Goal: Information Seeking & Learning: Learn about a topic

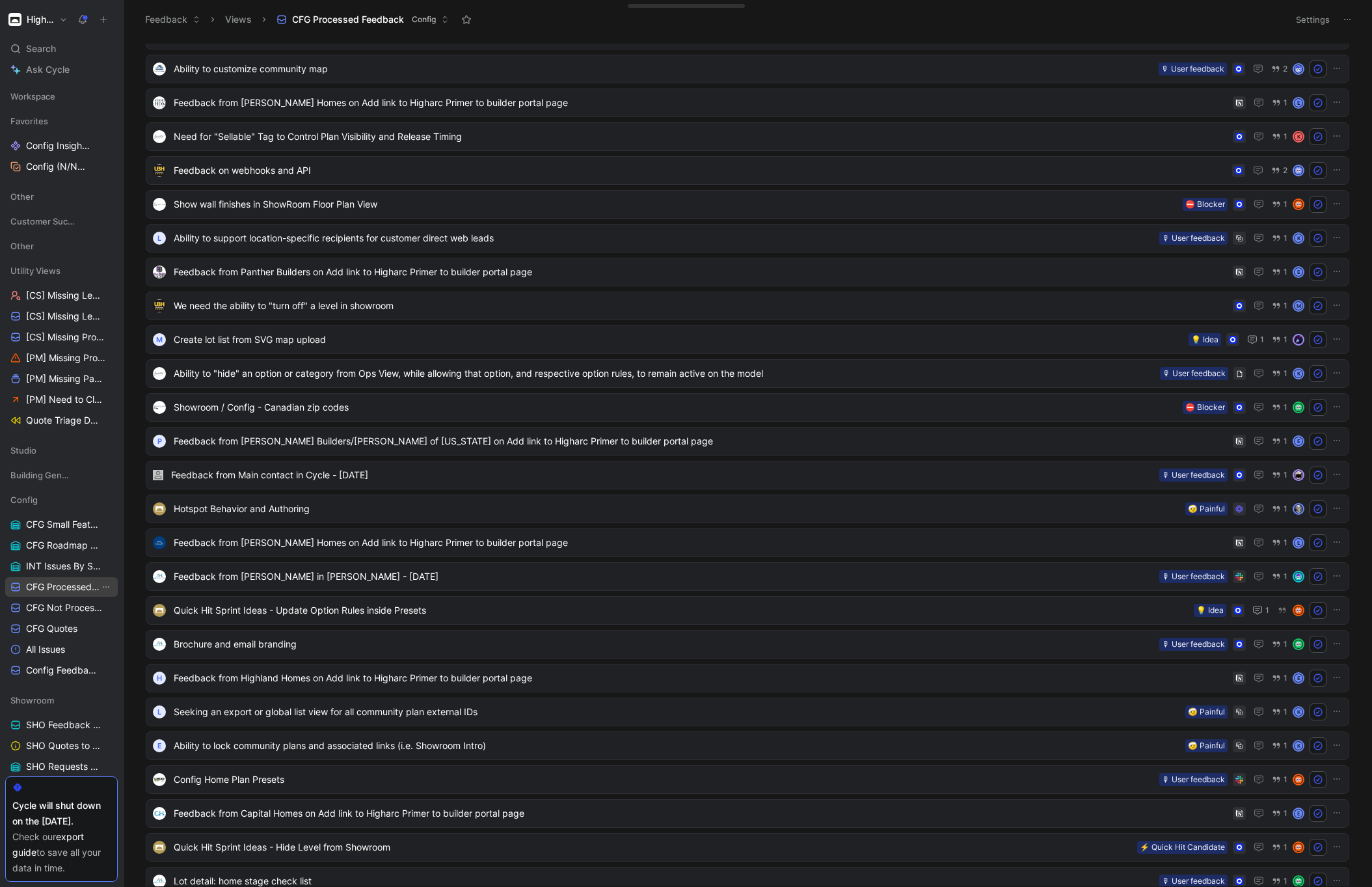
scroll to position [78, 0]
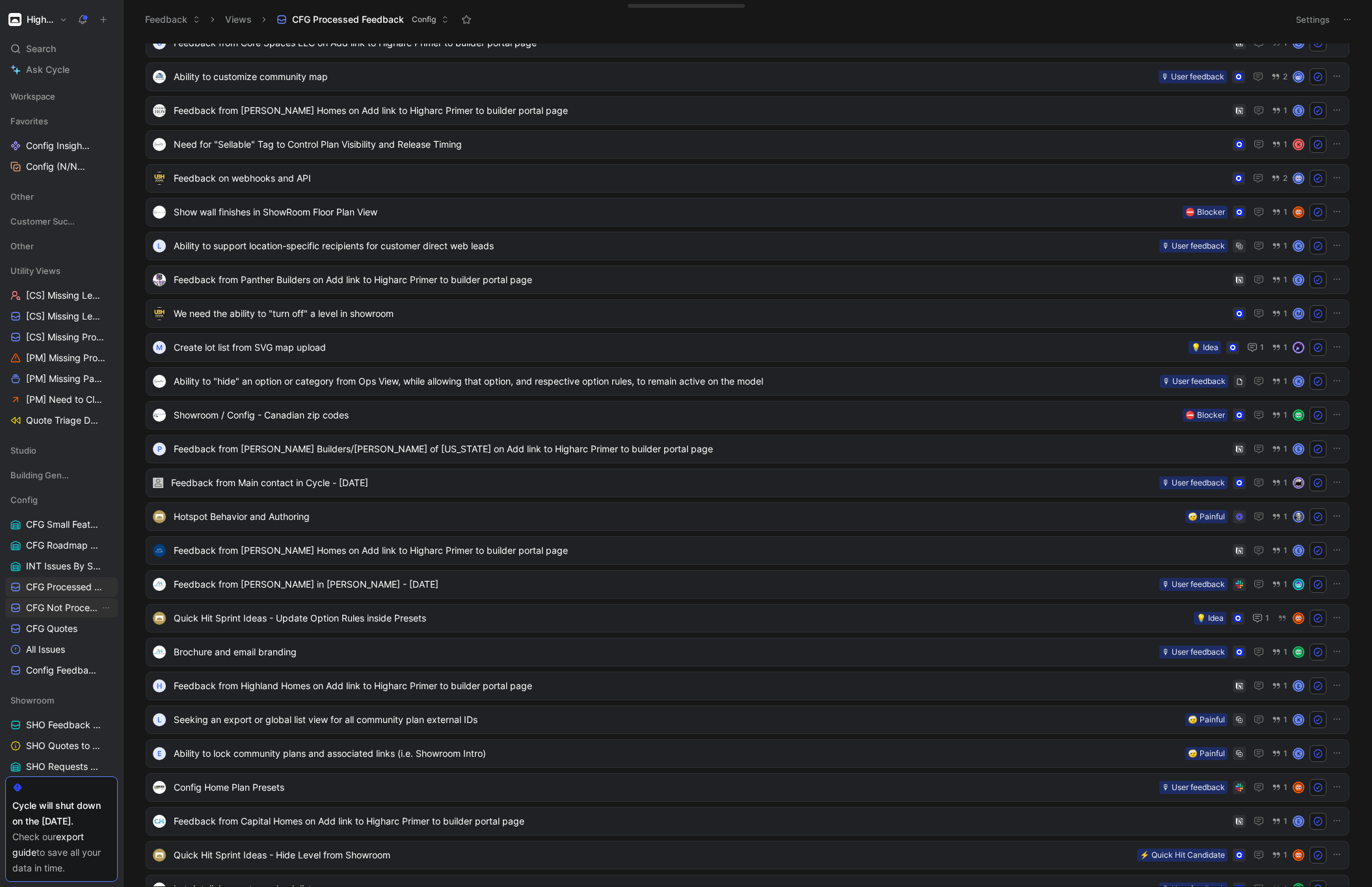
drag, startPoint x: 81, startPoint y: 602, endPoint x: 87, endPoint y: 599, distance: 6.7
click at [81, 602] on span "CFG Not Processed Feedback" at bounding box center [63, 608] width 73 height 13
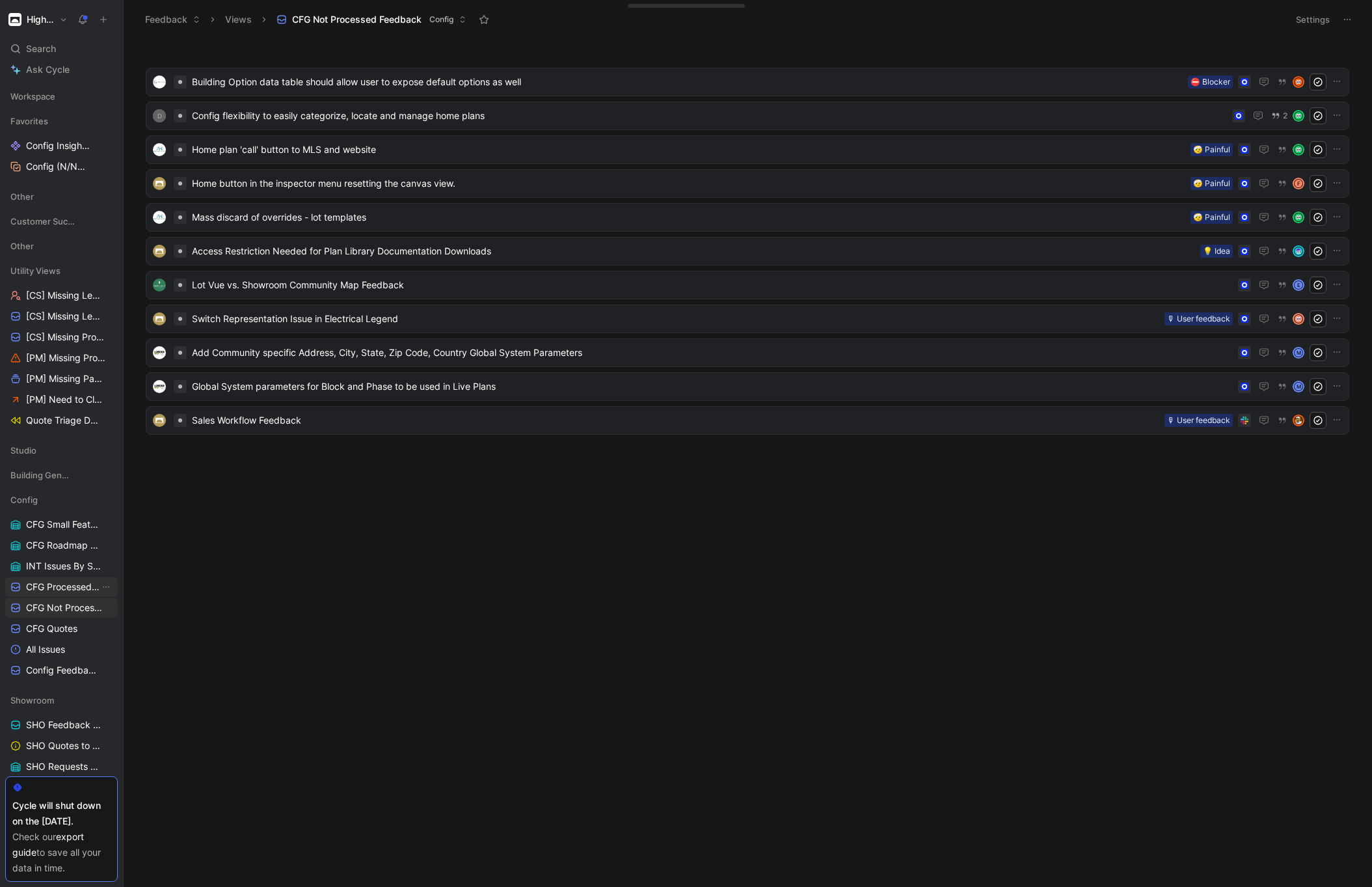
click at [70, 589] on span "CFG Processed Feedback" at bounding box center [63, 587] width 73 height 13
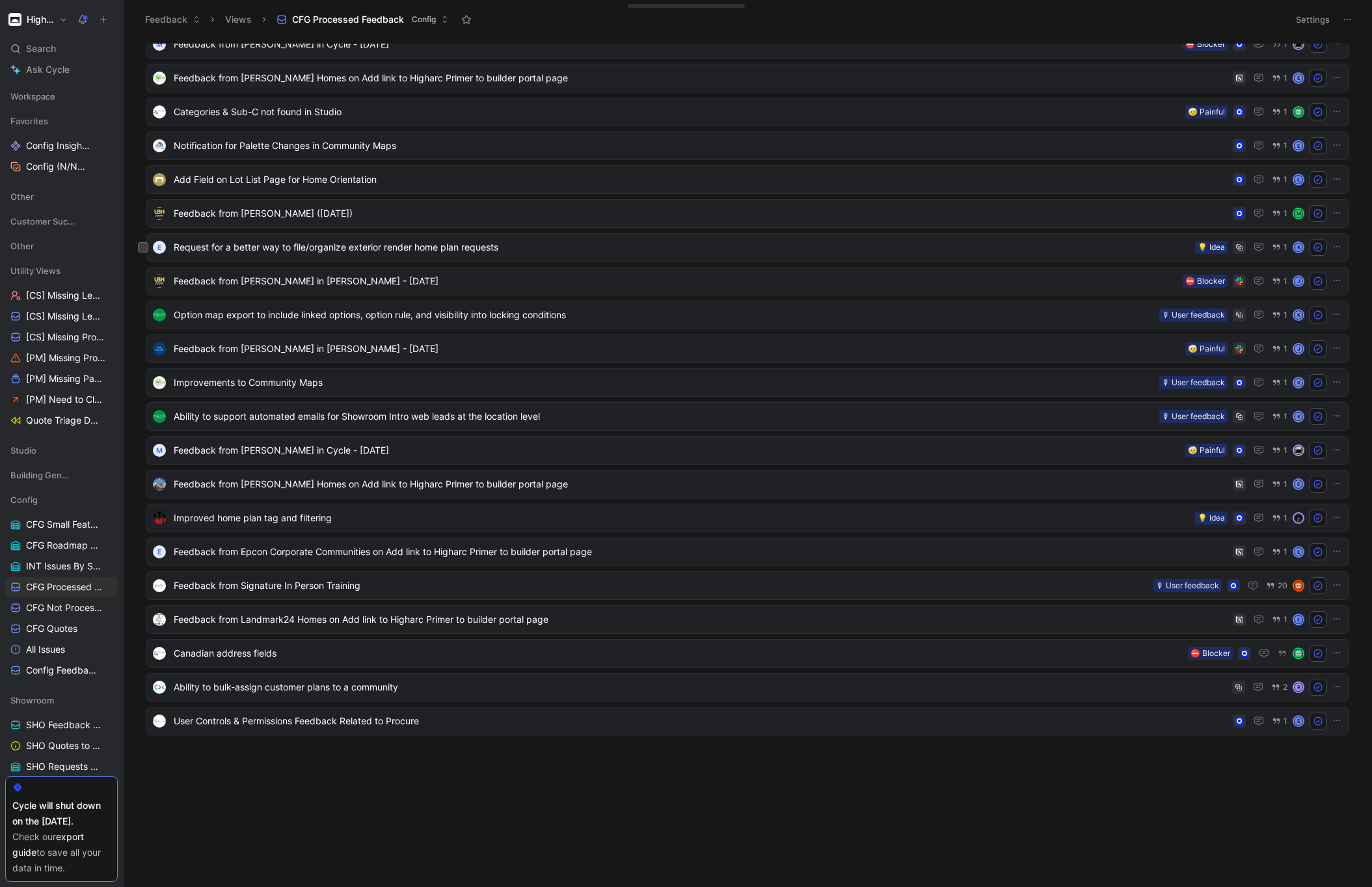
scroll to position [4277, 0]
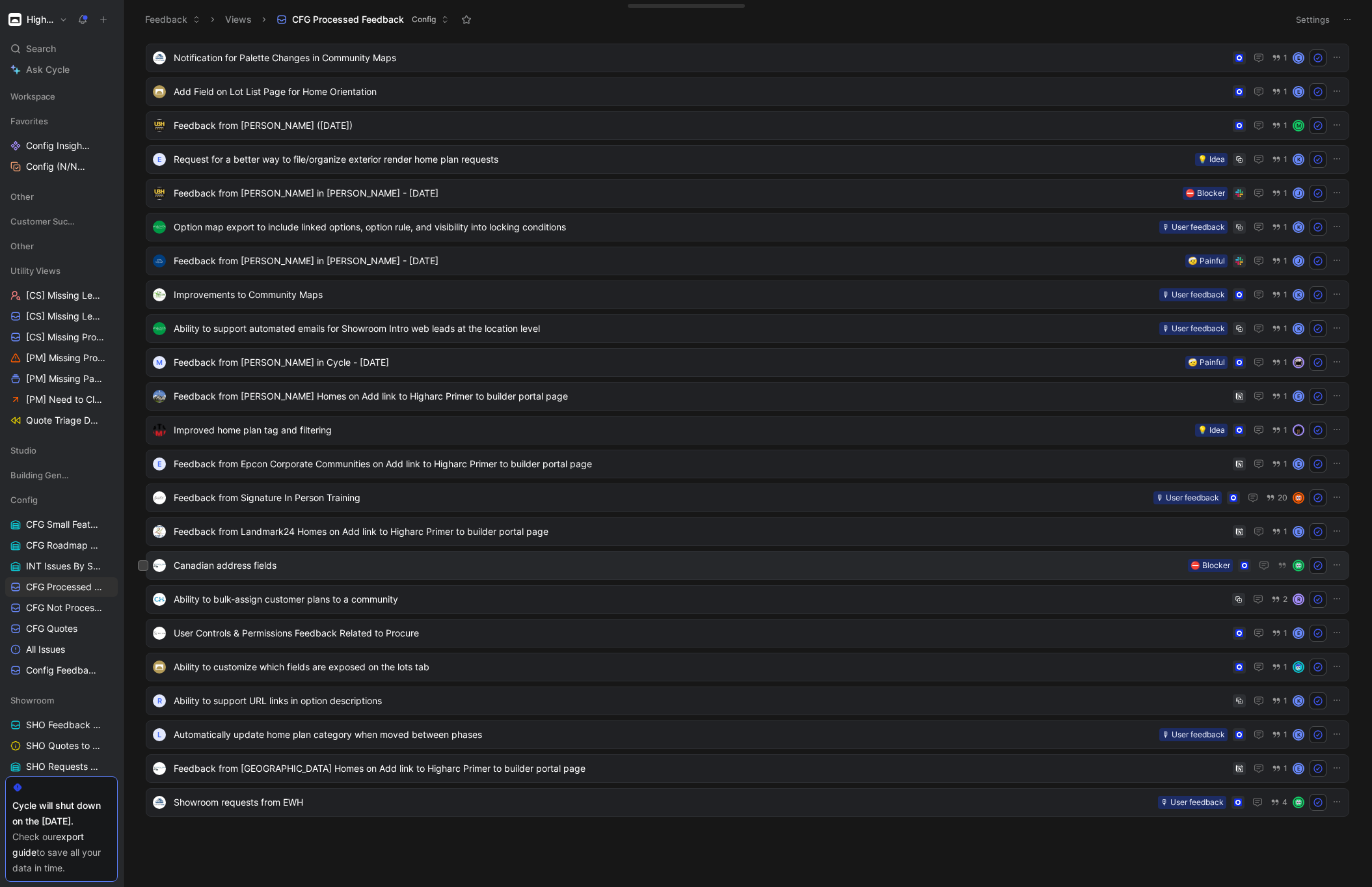
click at [880, 568] on span "Canadian address fields" at bounding box center [678, 565] width 1010 height 15
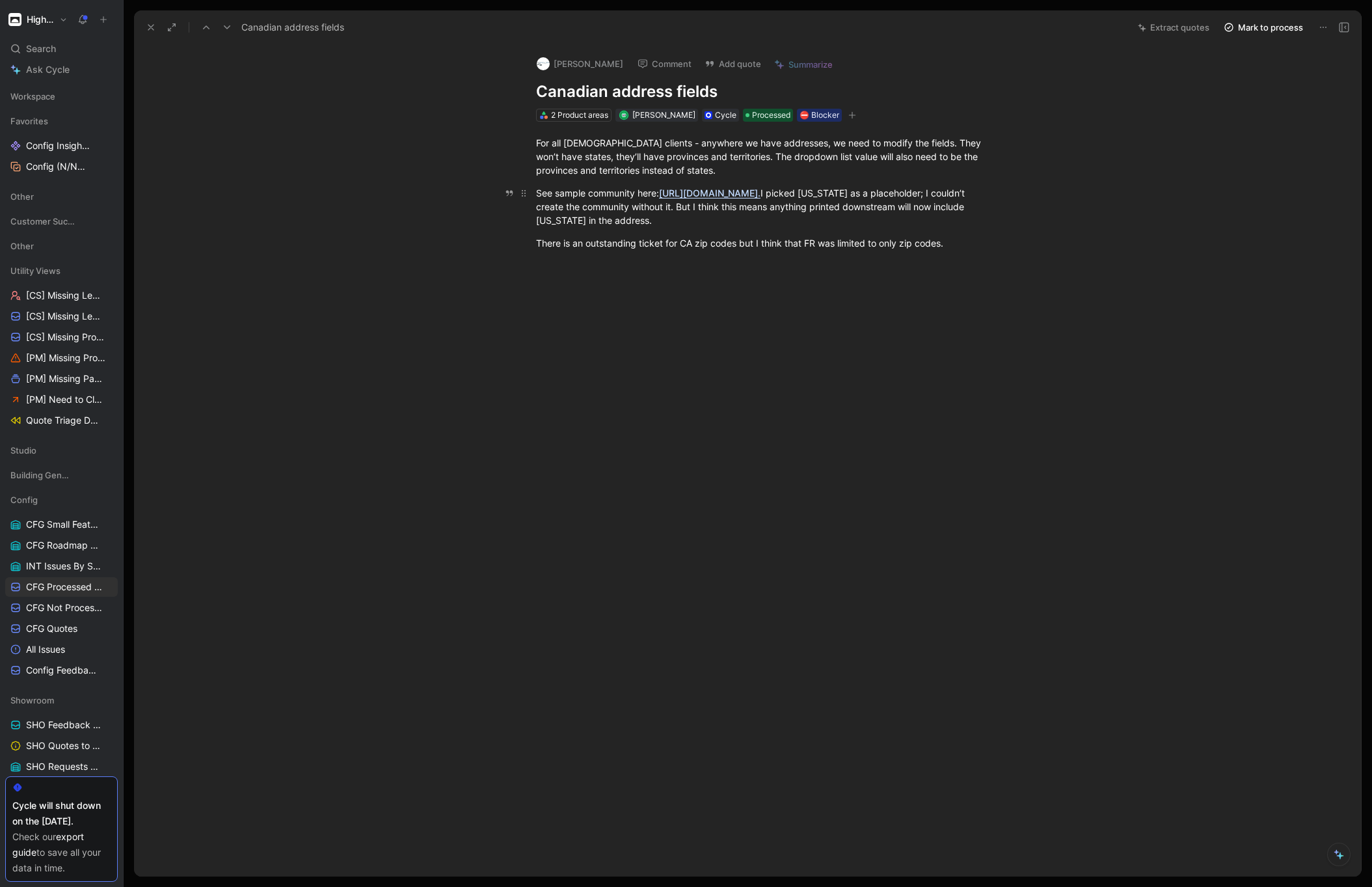
drag, startPoint x: 703, startPoint y: 233, endPoint x: 687, endPoint y: 190, distance: 45.9
click at [703, 227] on div "See sample community here: [URL][DOMAIN_NAME]. I picked [US_STATE] as a placeho…" at bounding box center [761, 207] width 450 height 41
click at [752, 117] on span "Processed" at bounding box center [771, 115] width 38 height 13
drag, startPoint x: 568, startPoint y: 147, endPoint x: 687, endPoint y: 170, distance: 121.2
click at [687, 170] on p "For all [DEMOGRAPHIC_DATA] clients - anywhere we have addresses, we need to mod…" at bounding box center [761, 157] width 499 height 49
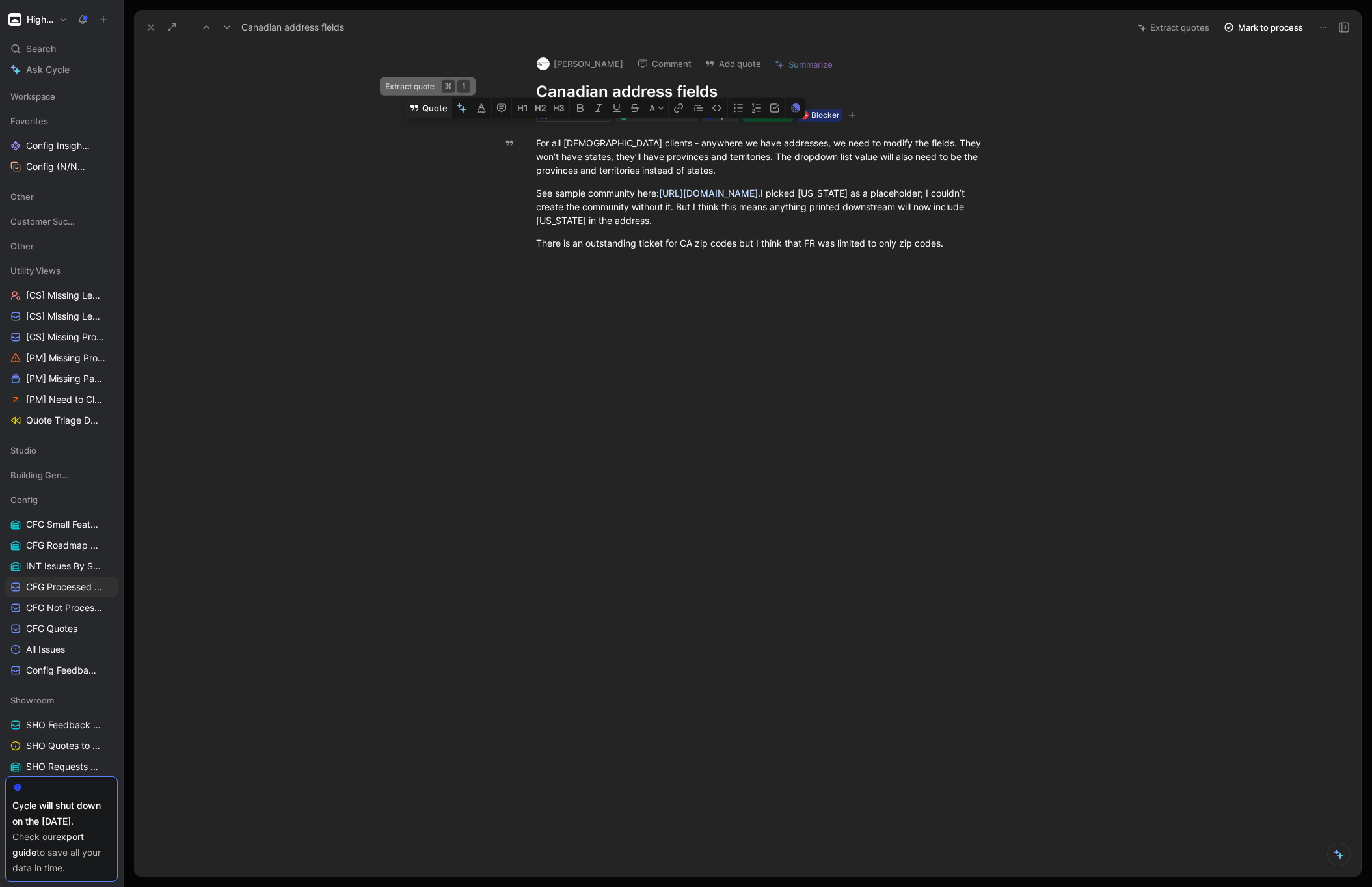
click at [425, 118] on button "Quote" at bounding box center [429, 107] width 47 height 21
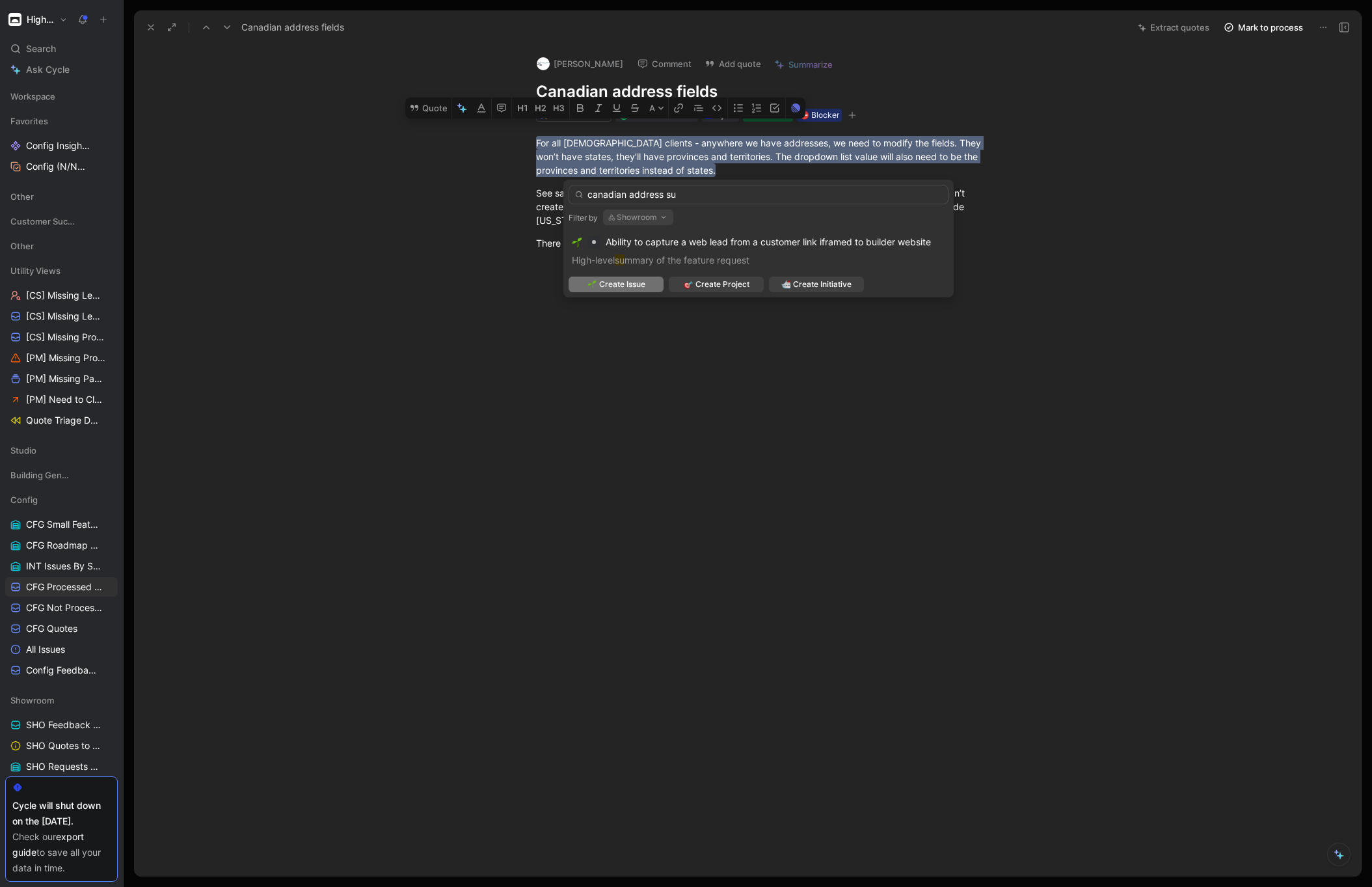
type input "canadian address sua"
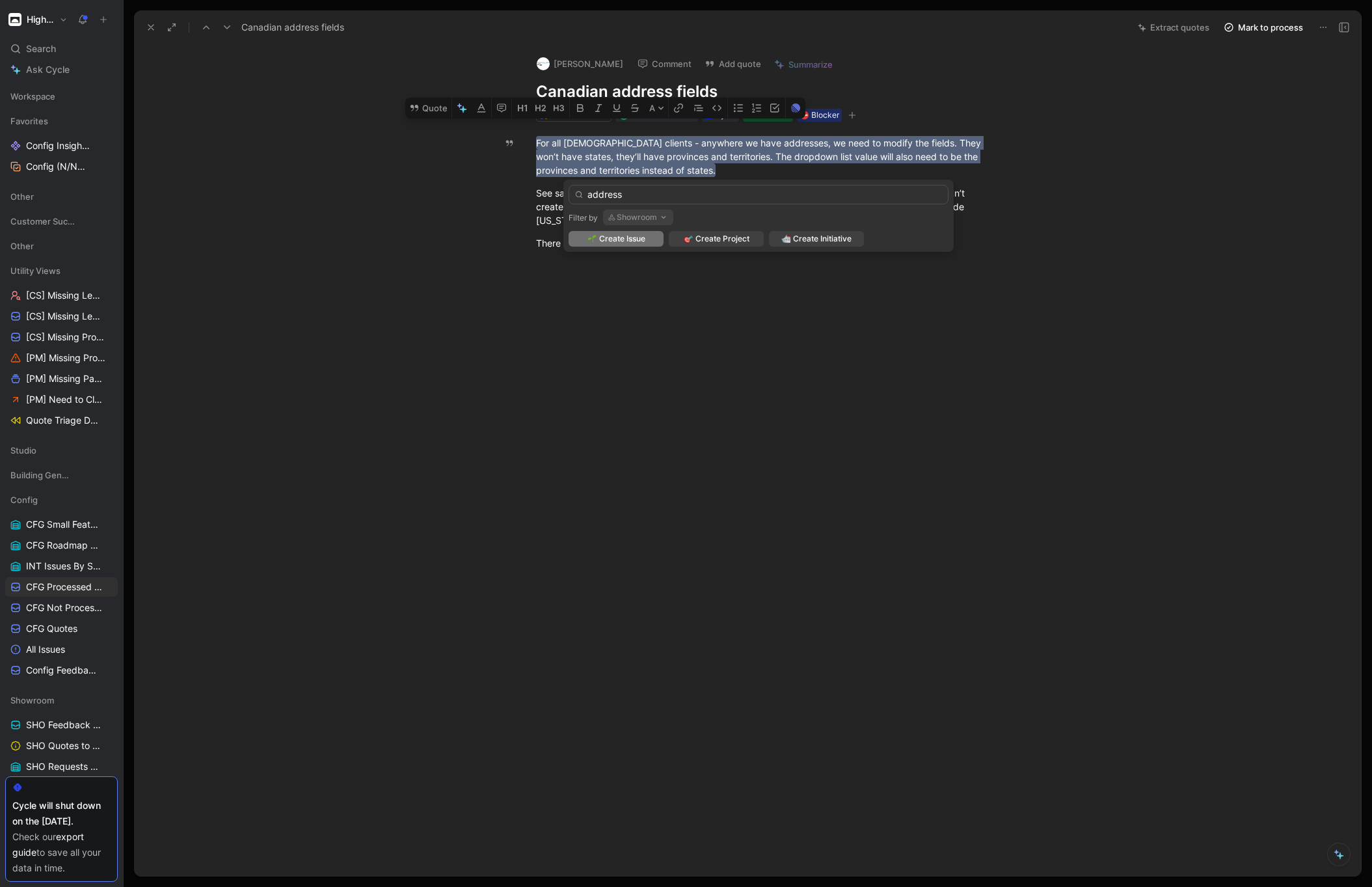
type input "address"
click at [668, 218] on icon "button" at bounding box center [664, 217] width 11 height 11
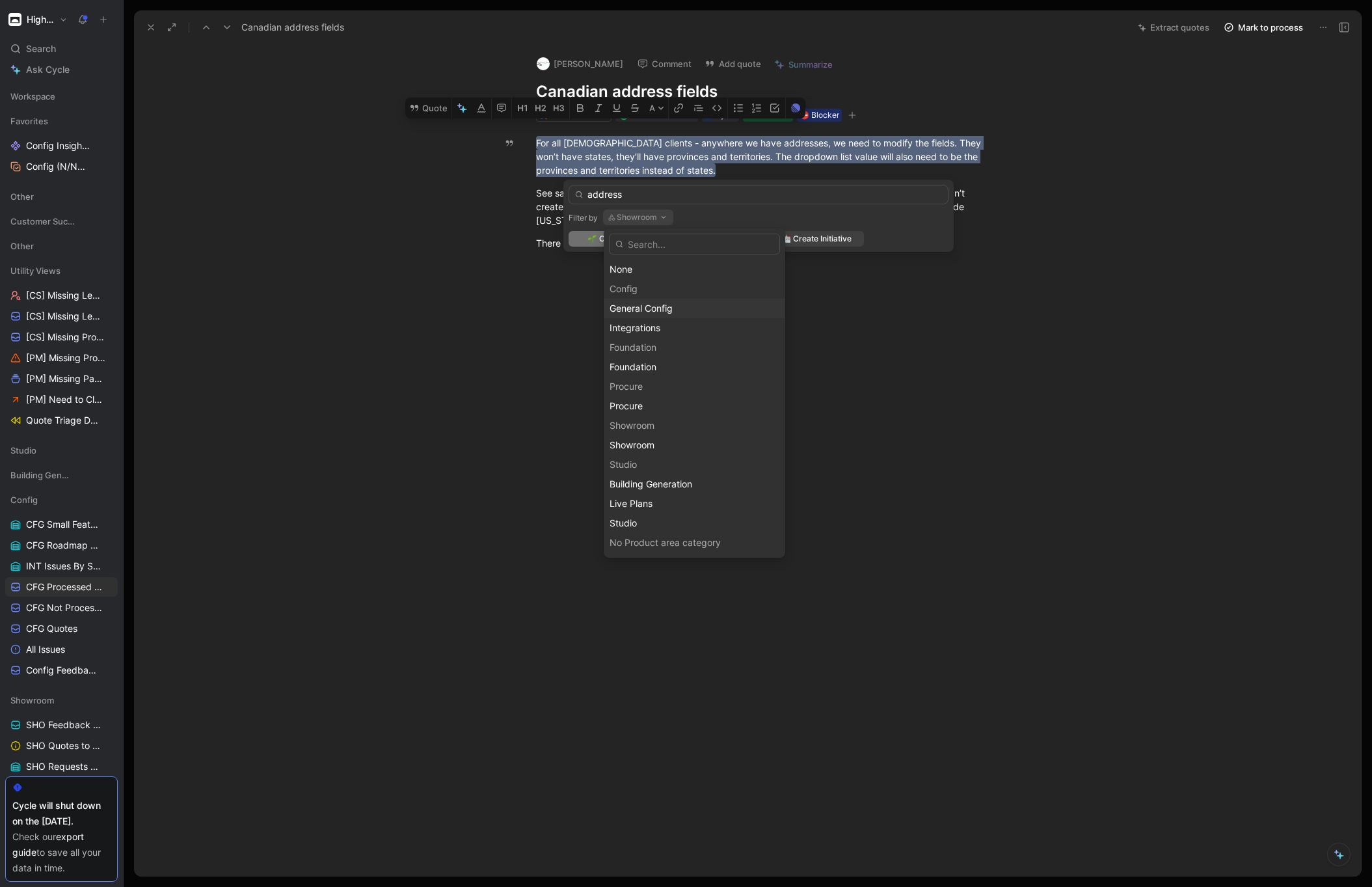
click at [664, 305] on span "General Config" at bounding box center [641, 308] width 64 height 11
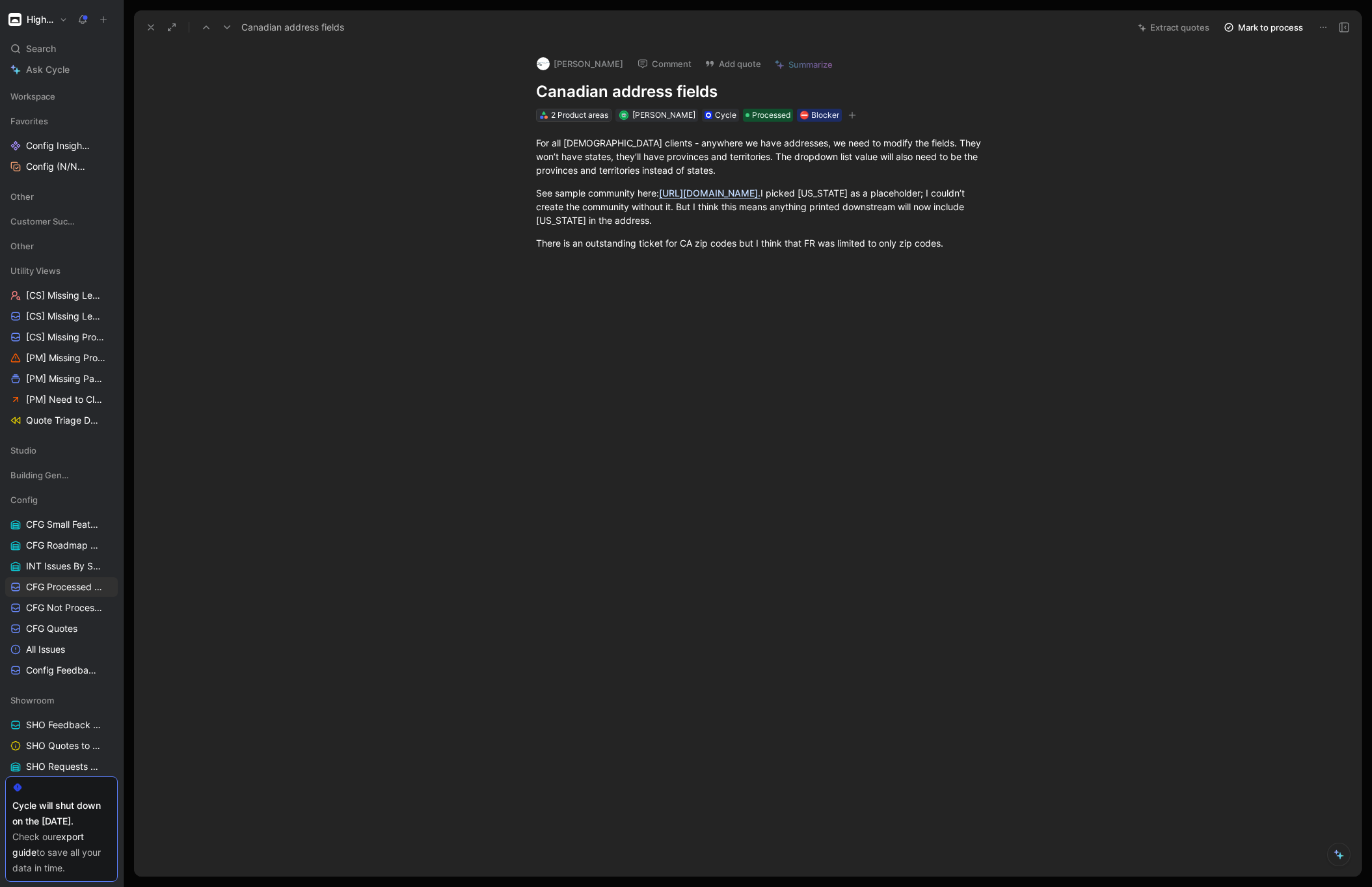
click at [585, 113] on div "2 Product areas" at bounding box center [580, 115] width 57 height 13
drag, startPoint x: 157, startPoint y: 26, endPoint x: 170, endPoint y: 48, distance: 25.6
click at [157, 27] on button at bounding box center [150, 27] width 18 height 18
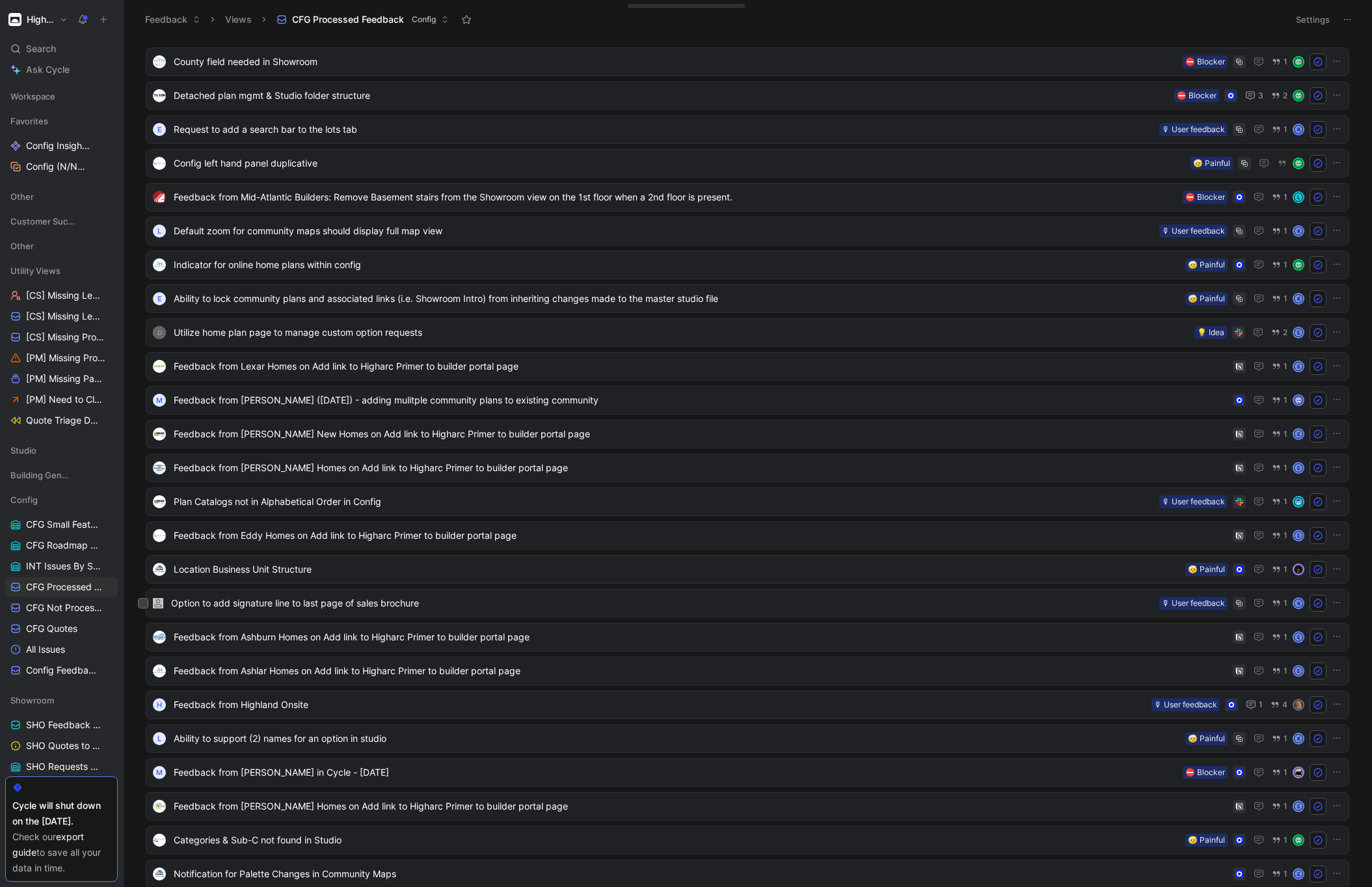
scroll to position [3472, 0]
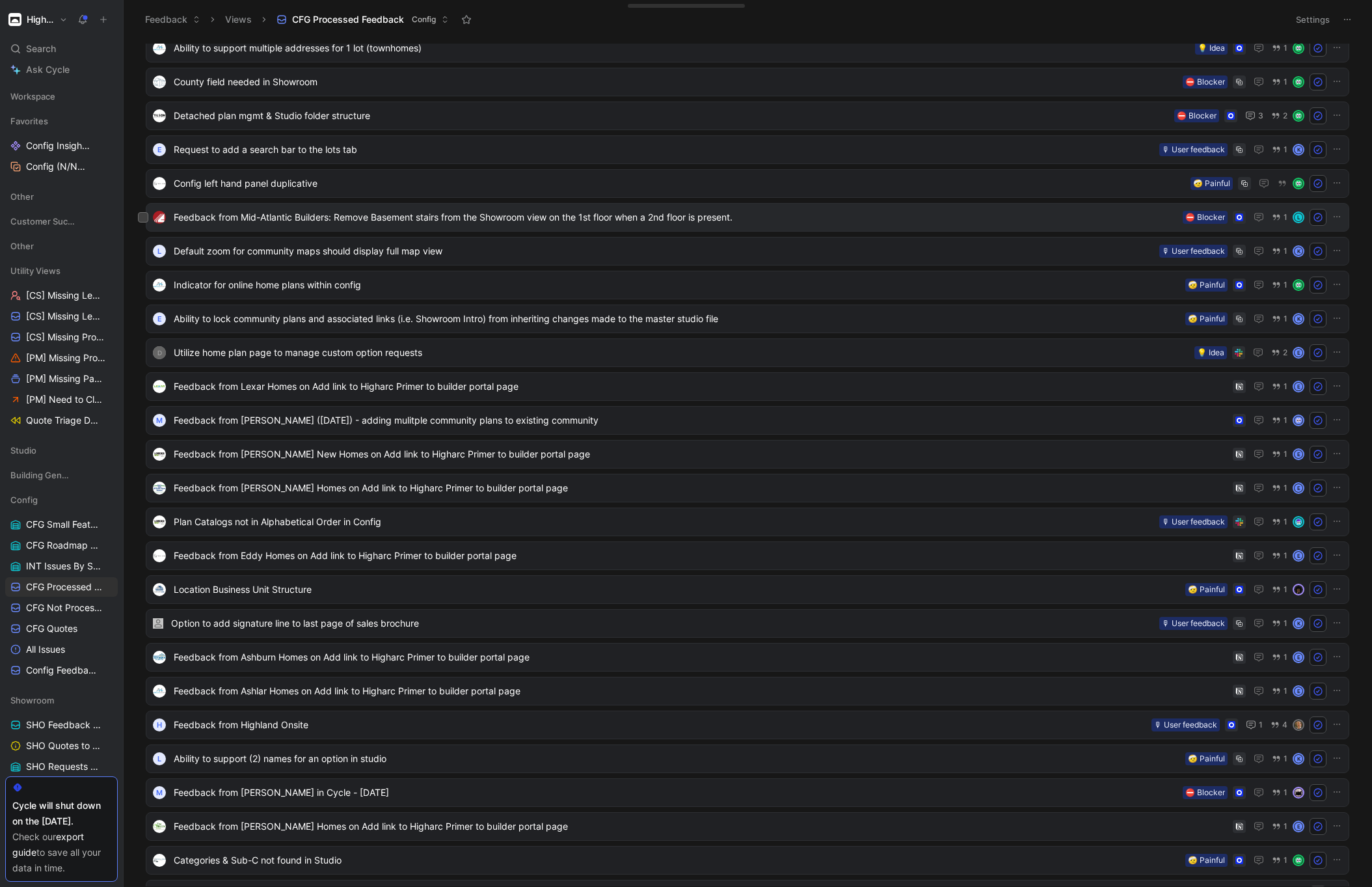
click at [439, 213] on span "Feedback from Mid-Atlantic Builders: Remove Basement stairs from the Showroom v…" at bounding box center [676, 217] width 1004 height 15
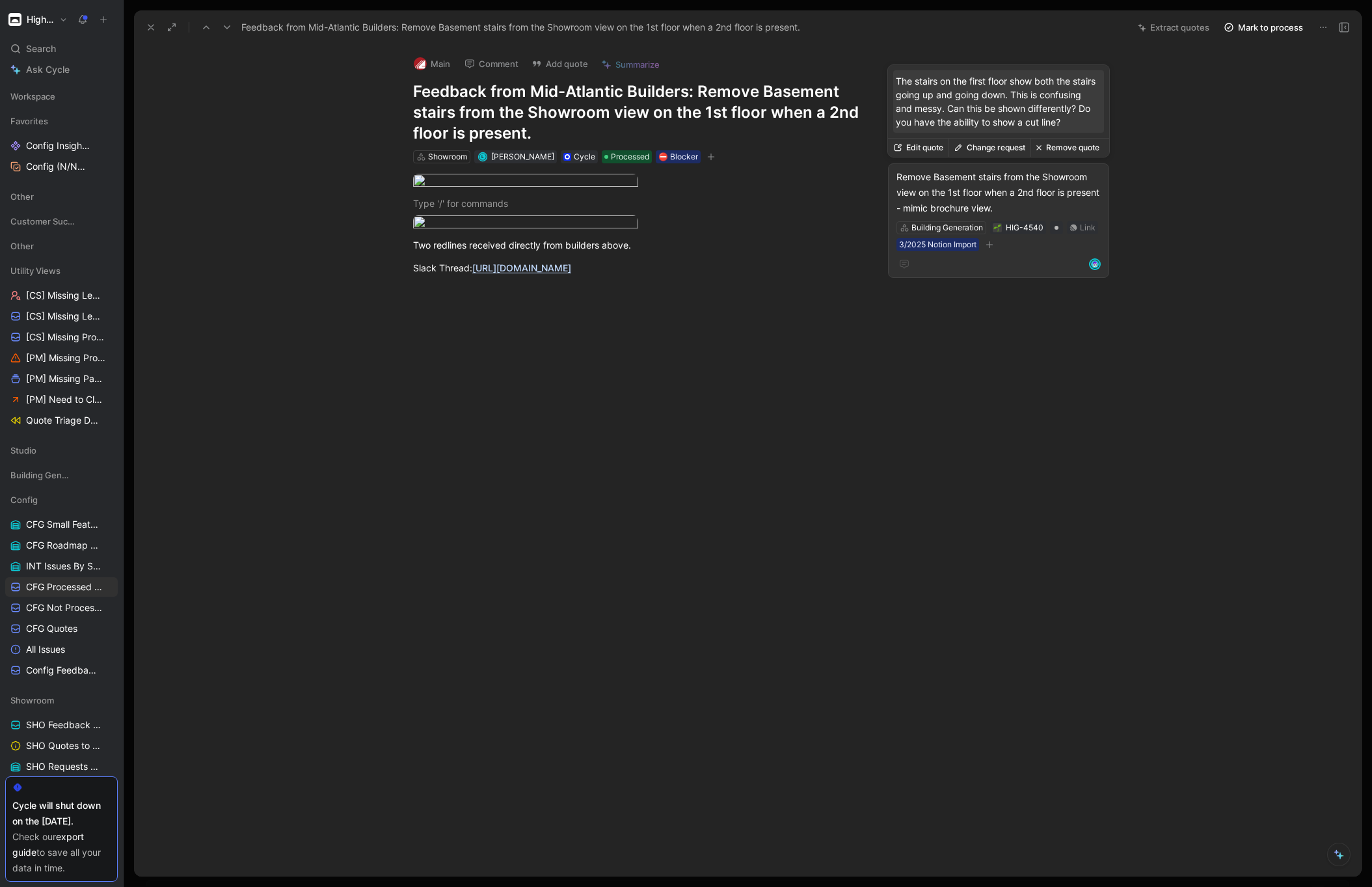
click at [1030, 202] on div "Remove Basement stairs from the Showroom view on the 1st floor when a 2nd floor…" at bounding box center [999, 192] width 204 height 47
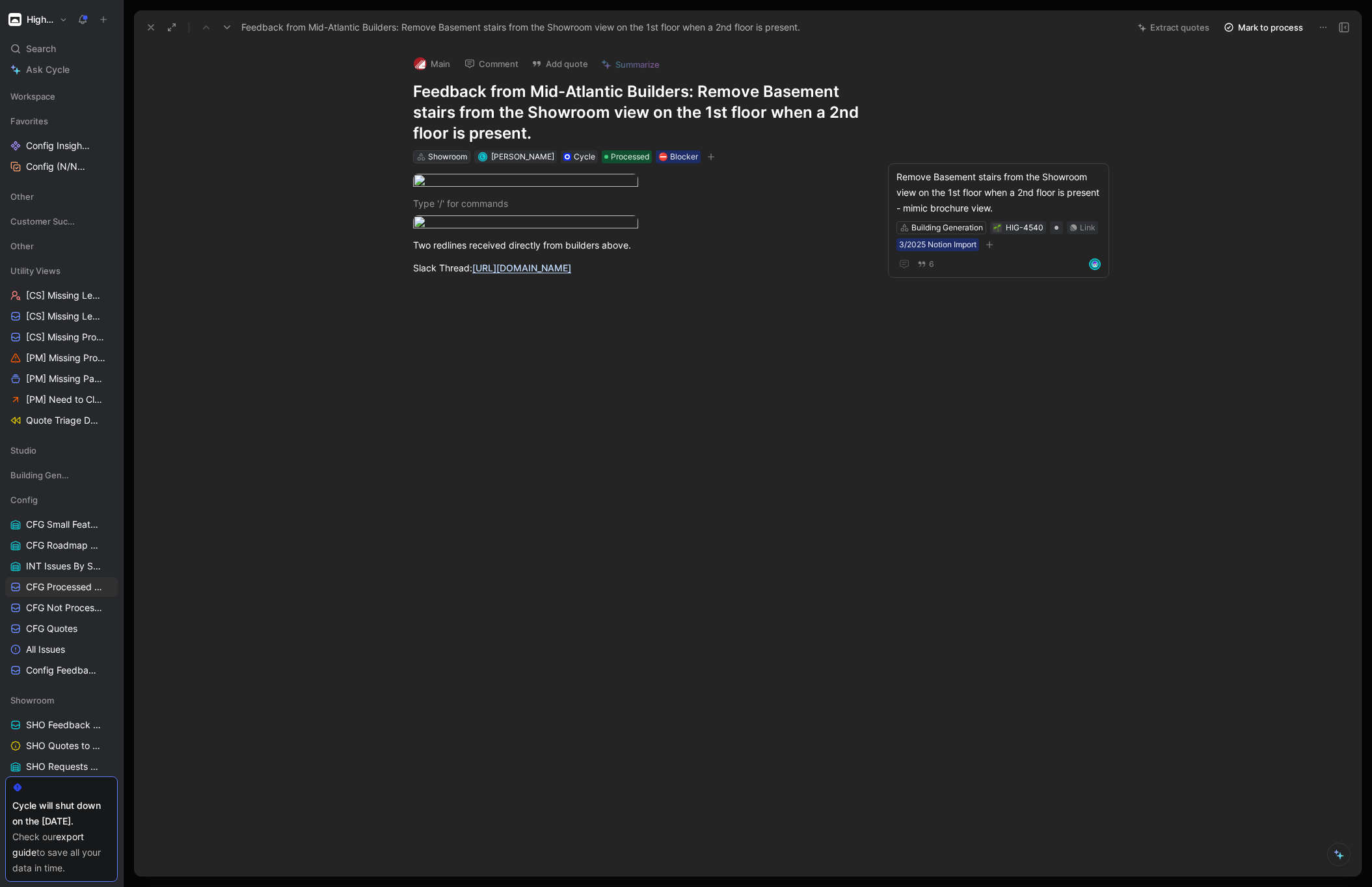
click at [453, 155] on div "Showroom" at bounding box center [447, 157] width 39 height 13
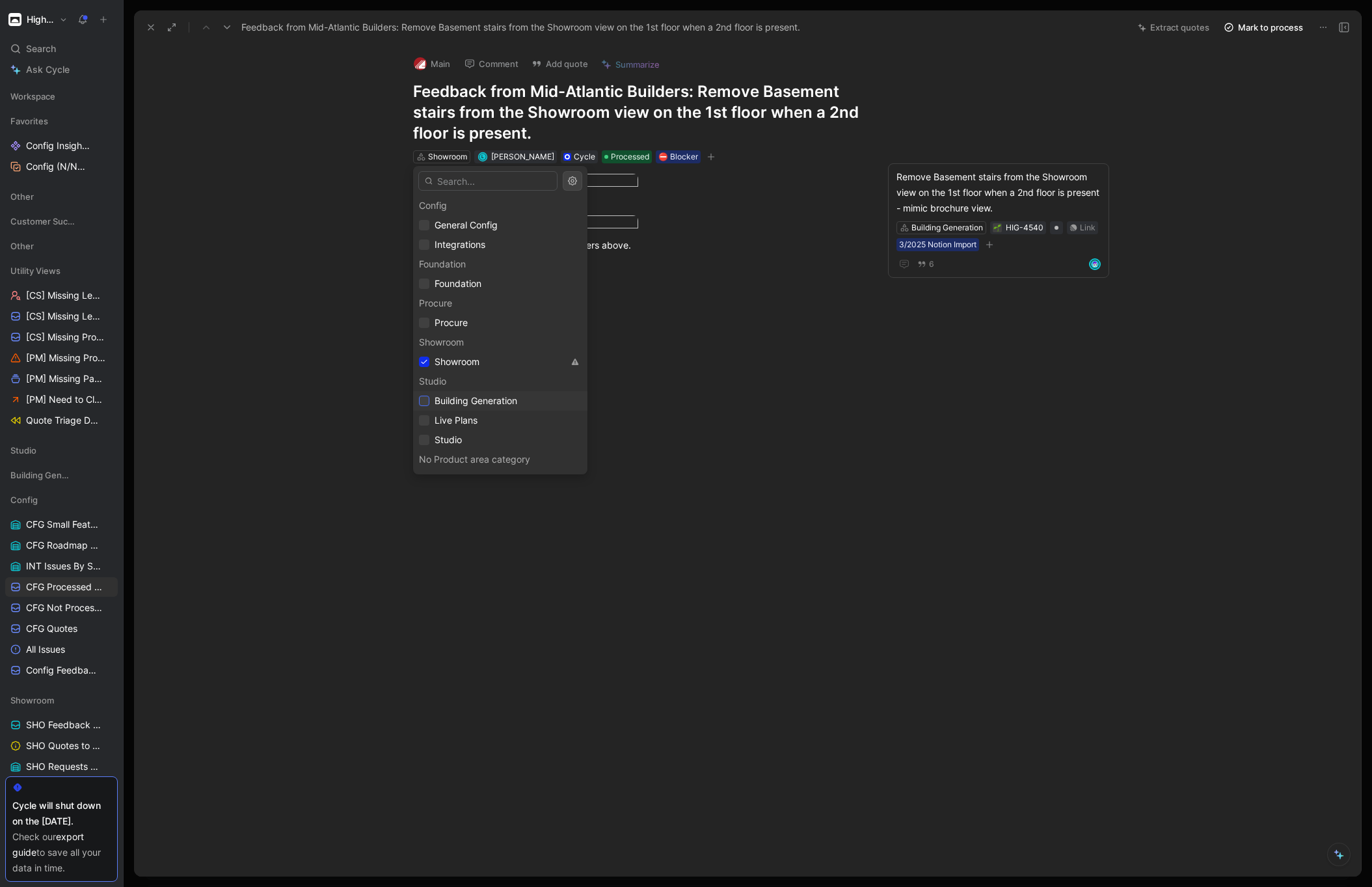
click at [428, 403] on div at bounding box center [424, 401] width 11 height 11
click at [424, 362] on icon at bounding box center [424, 362] width 6 height 4
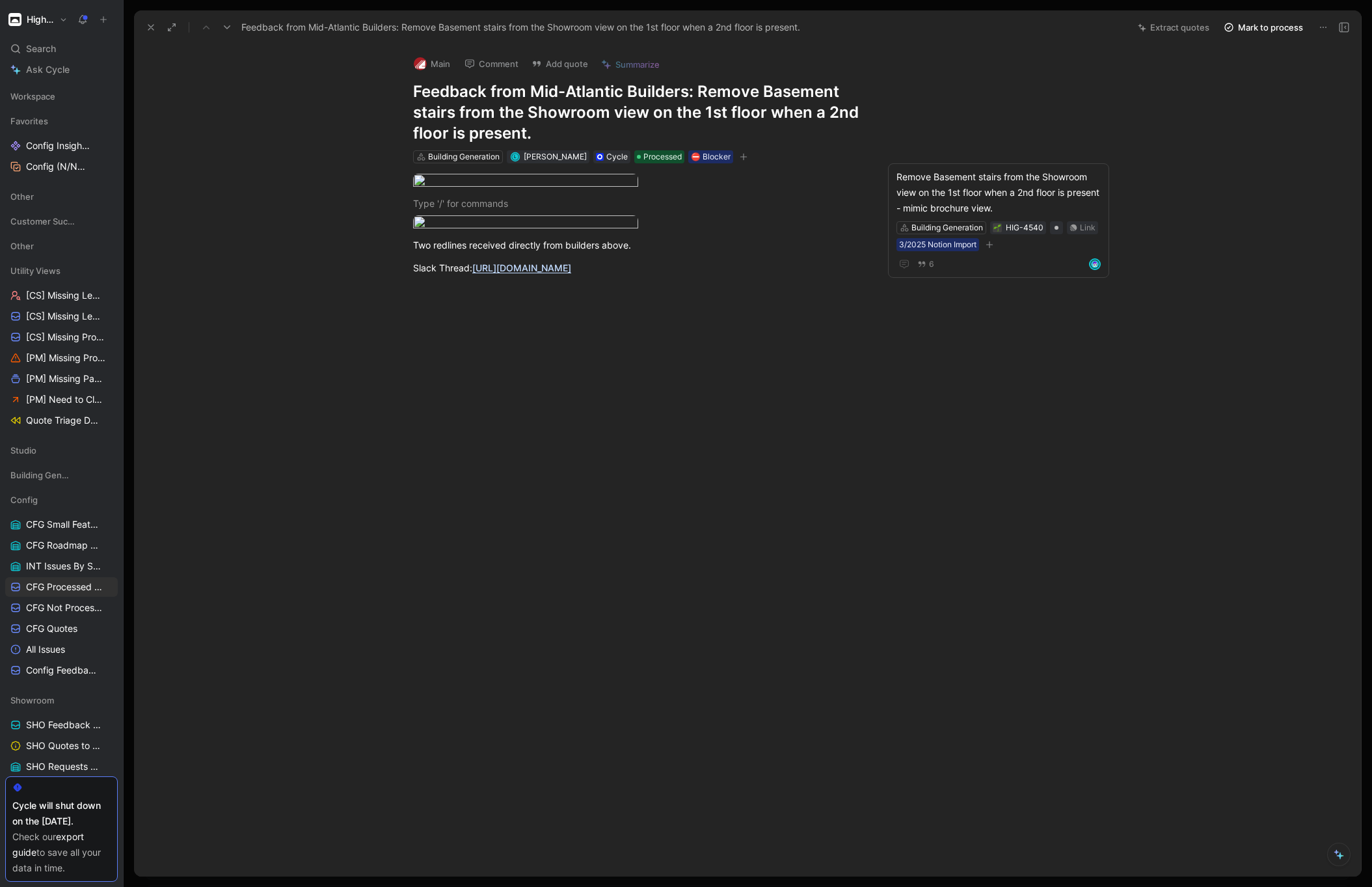
drag, startPoint x: 150, startPoint y: 28, endPoint x: 158, endPoint y: 29, distance: 8.1
click at [150, 28] on use at bounding box center [151, 28] width 5 height 5
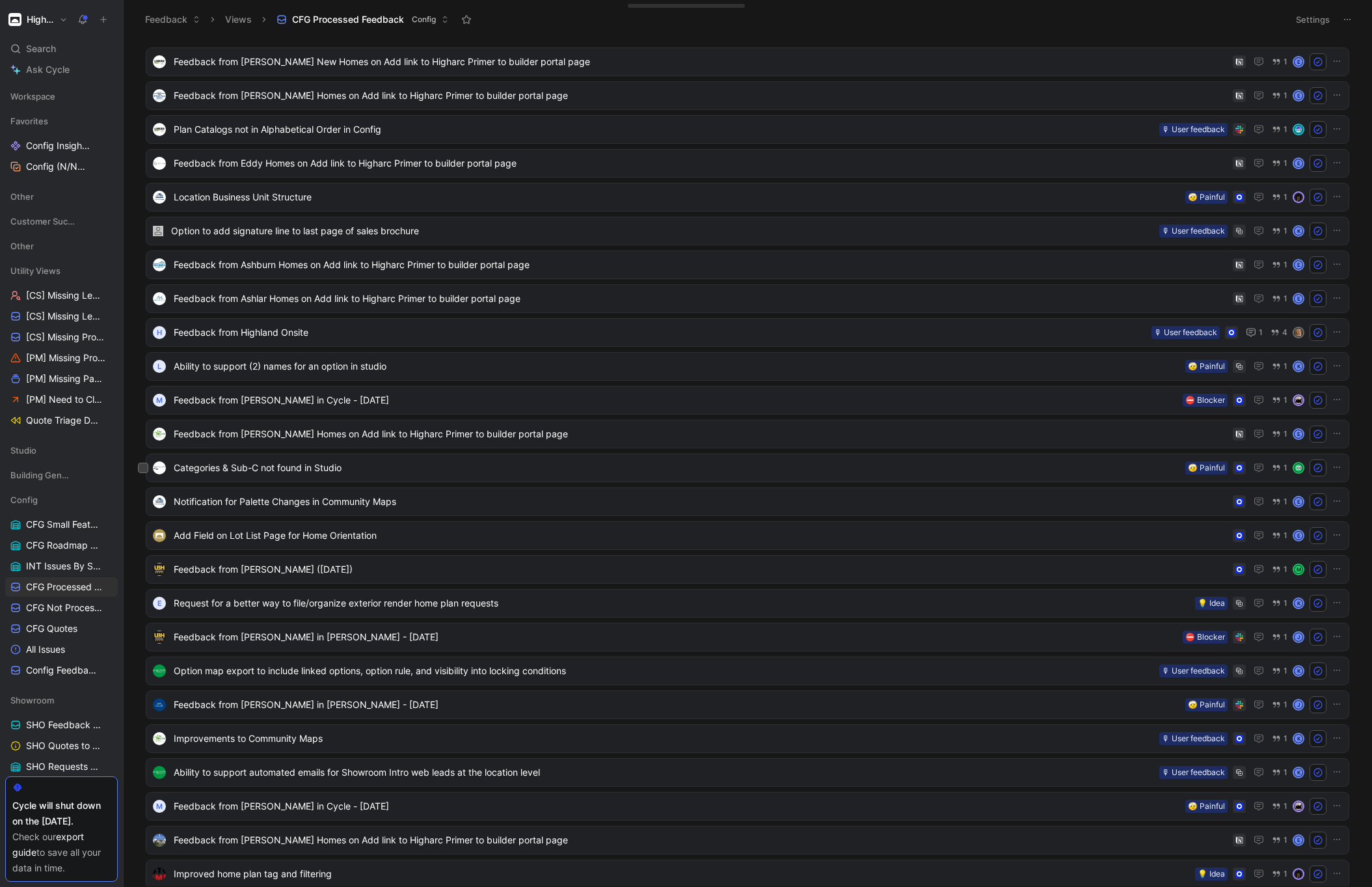
scroll to position [4321, 0]
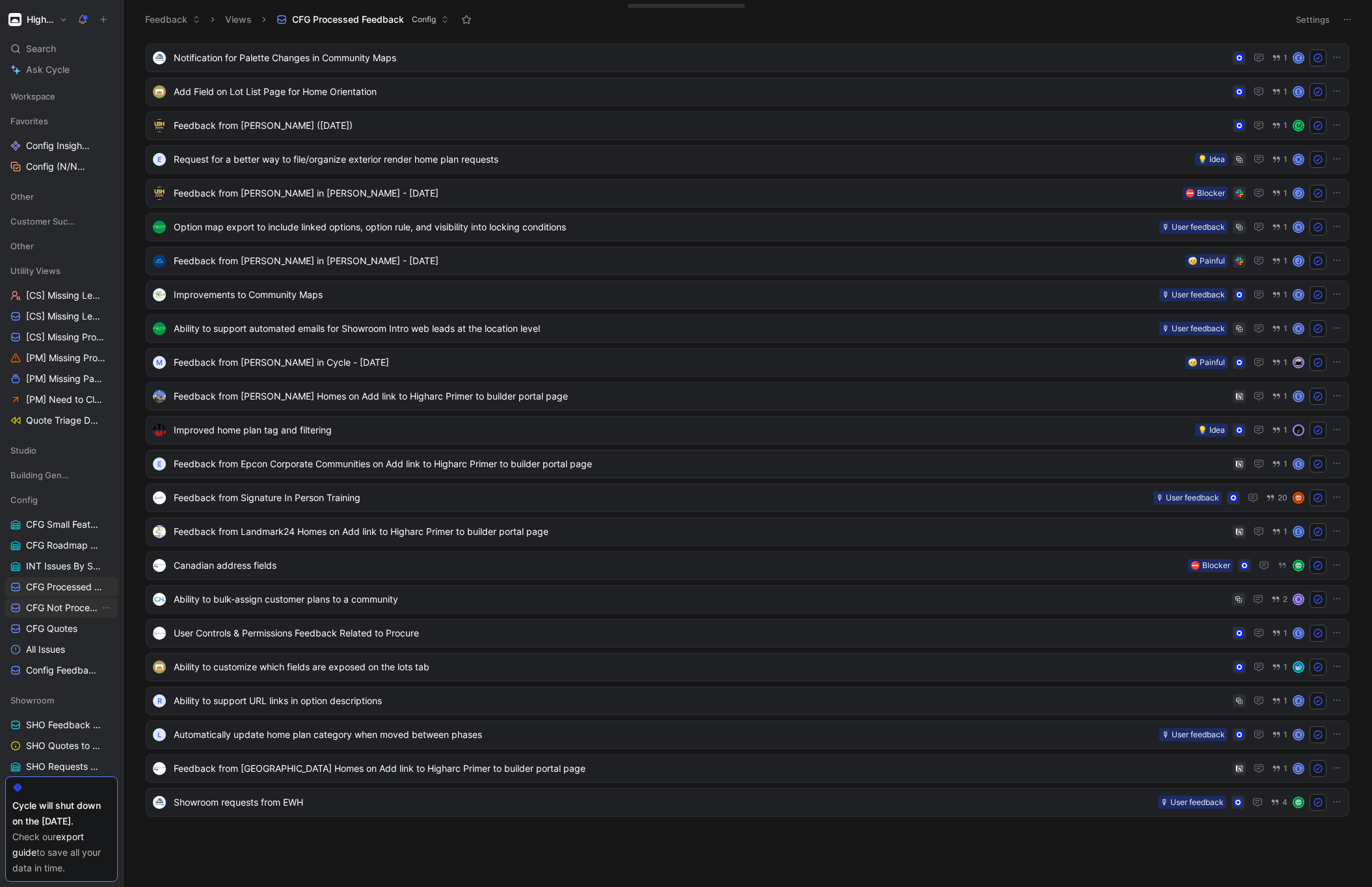
click at [57, 608] on span "CFG Not Processed Feedback" at bounding box center [63, 608] width 73 height 13
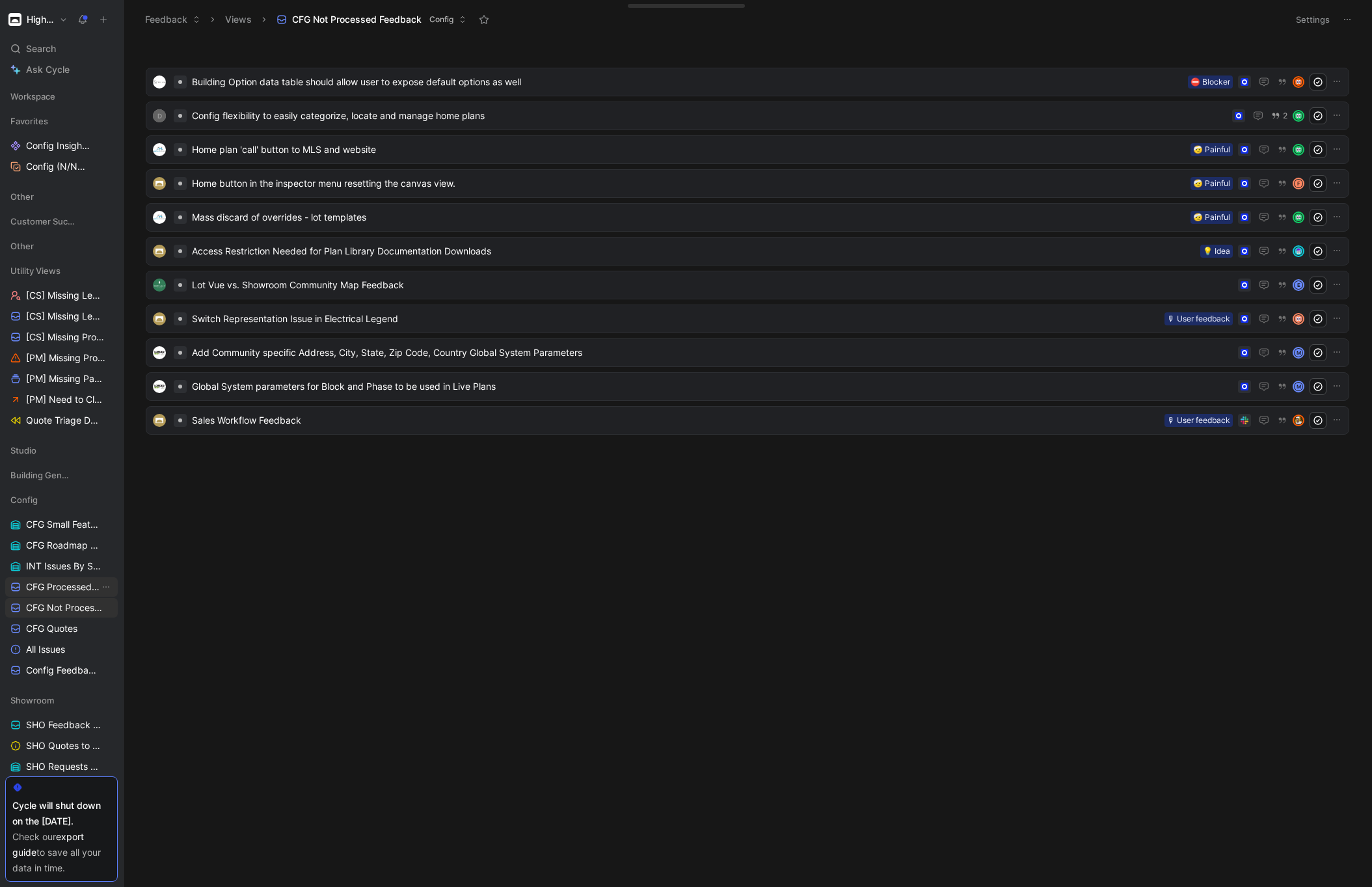
click at [47, 582] on span "CFG Processed Feedback" at bounding box center [63, 587] width 73 height 13
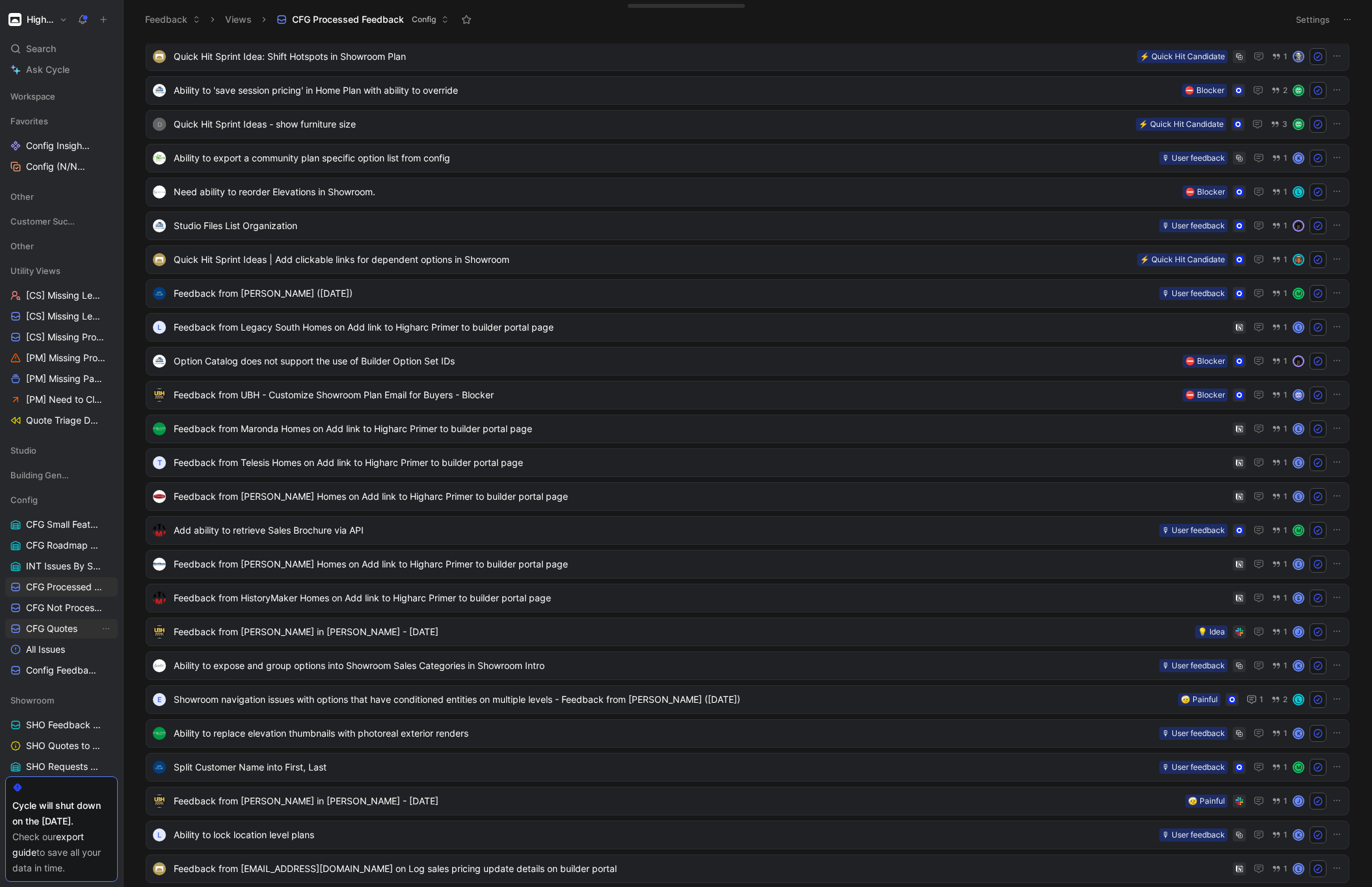
scroll to position [1431, 0]
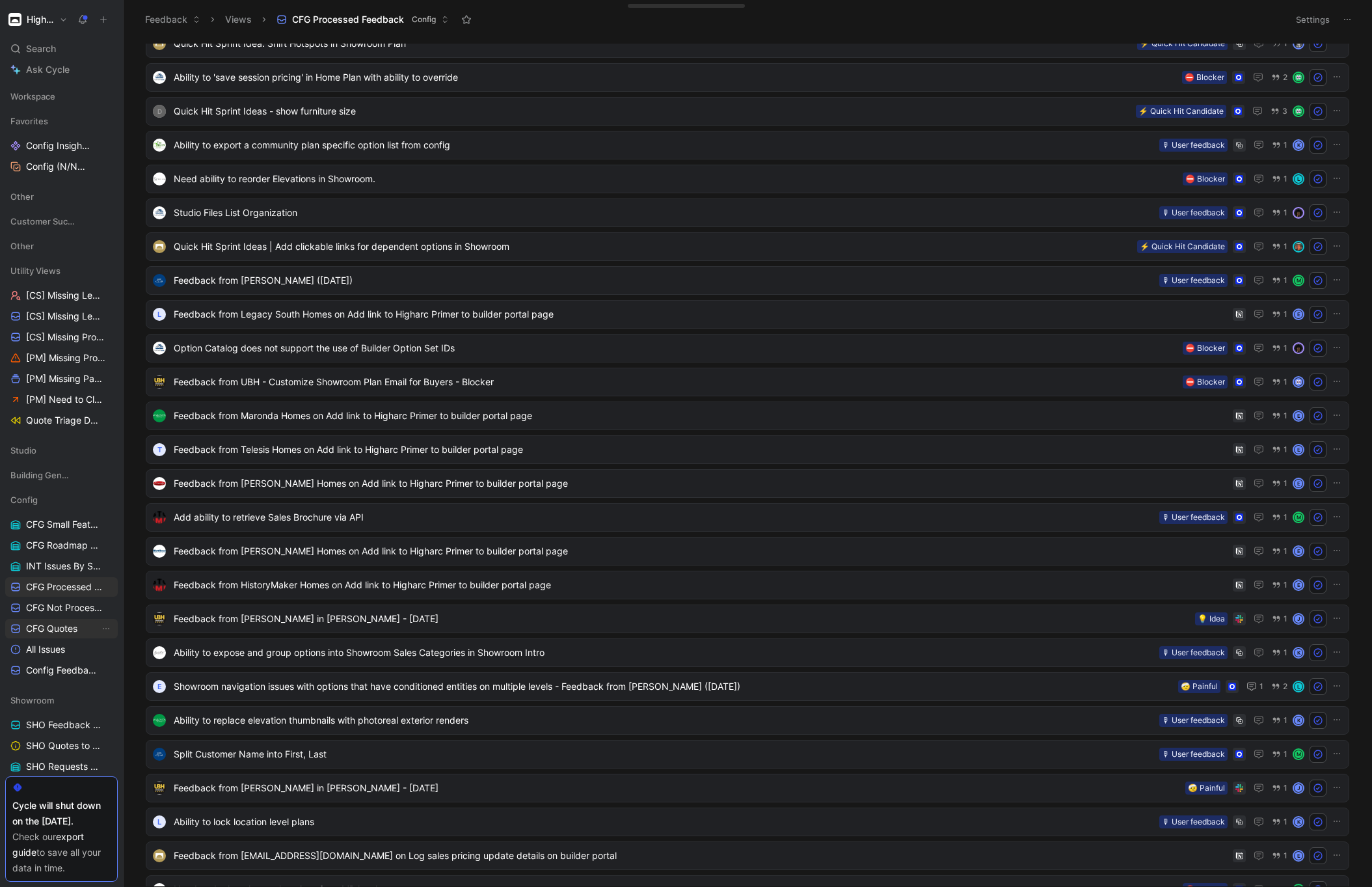
drag, startPoint x: 44, startPoint y: 627, endPoint x: 60, endPoint y: 630, distance: 16.3
click at [44, 627] on span "CFG Quotes" at bounding box center [51, 628] width 51 height 13
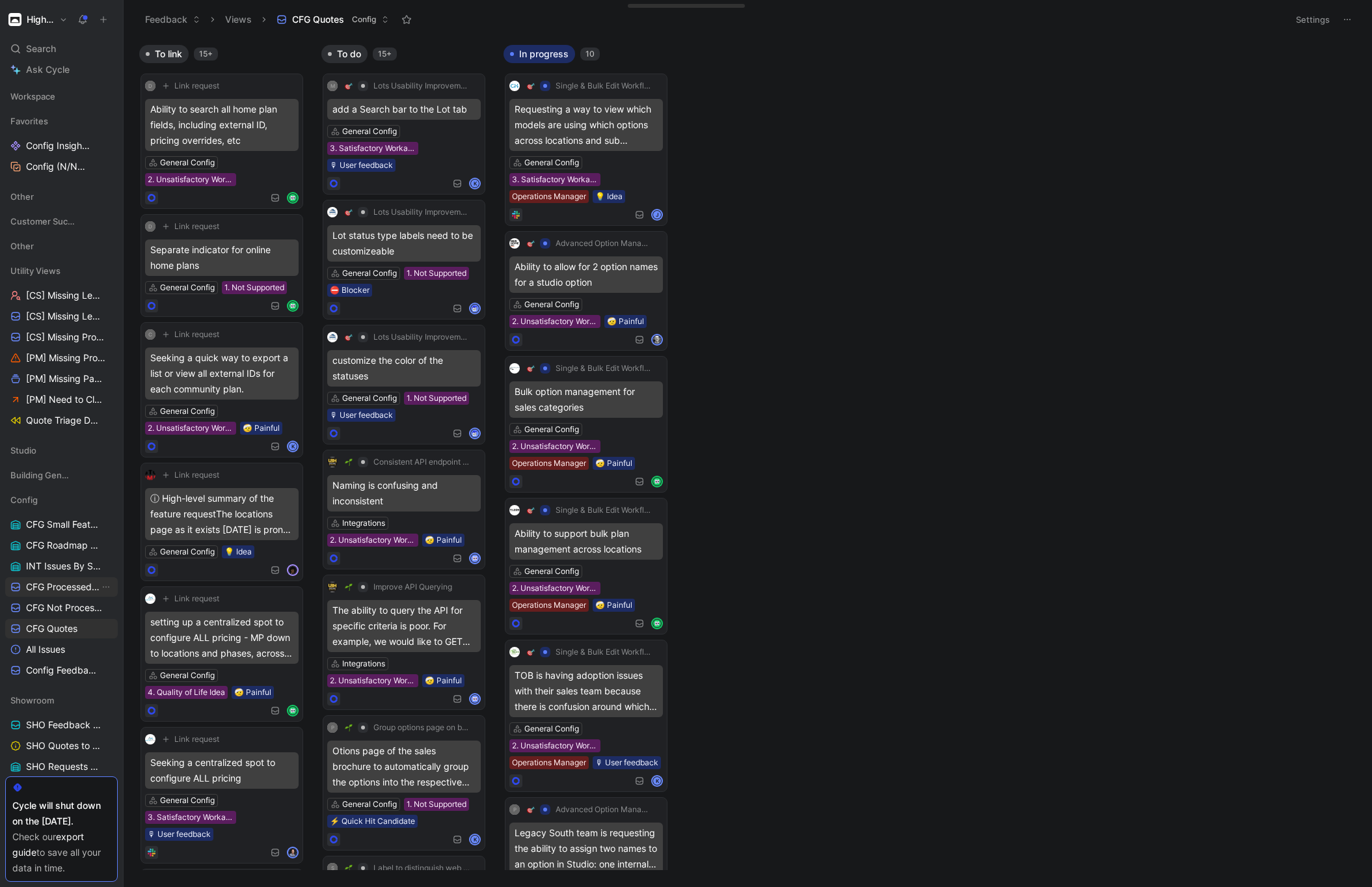
click at [68, 595] on link "CFG Processed Feedback" at bounding box center [62, 587] width 113 height 20
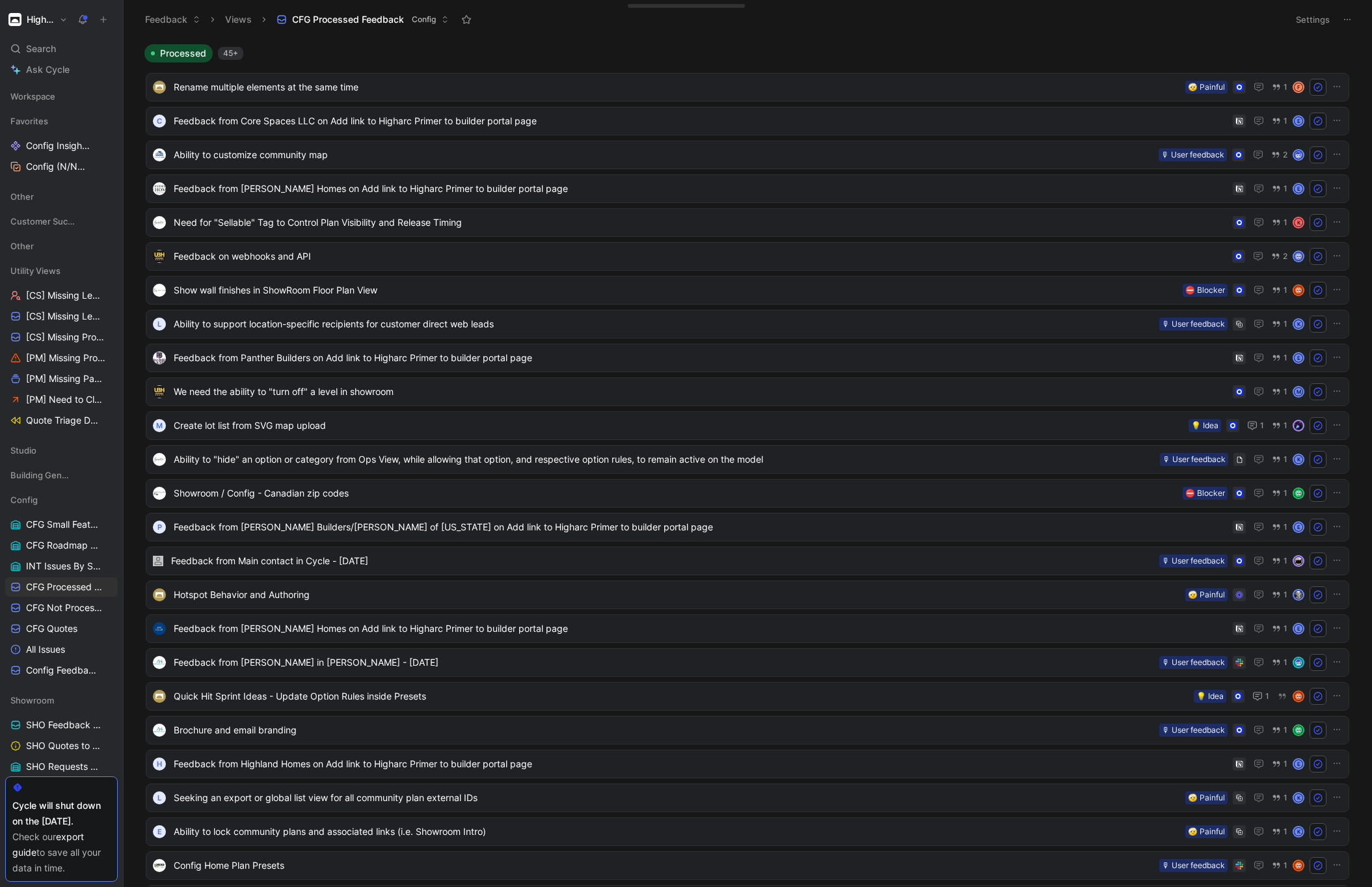
drag, startPoint x: 235, startPoint y: 54, endPoint x: 250, endPoint y: 61, distance: 16.6
click at [234, 54] on div "45+" at bounding box center [231, 53] width 25 height 13
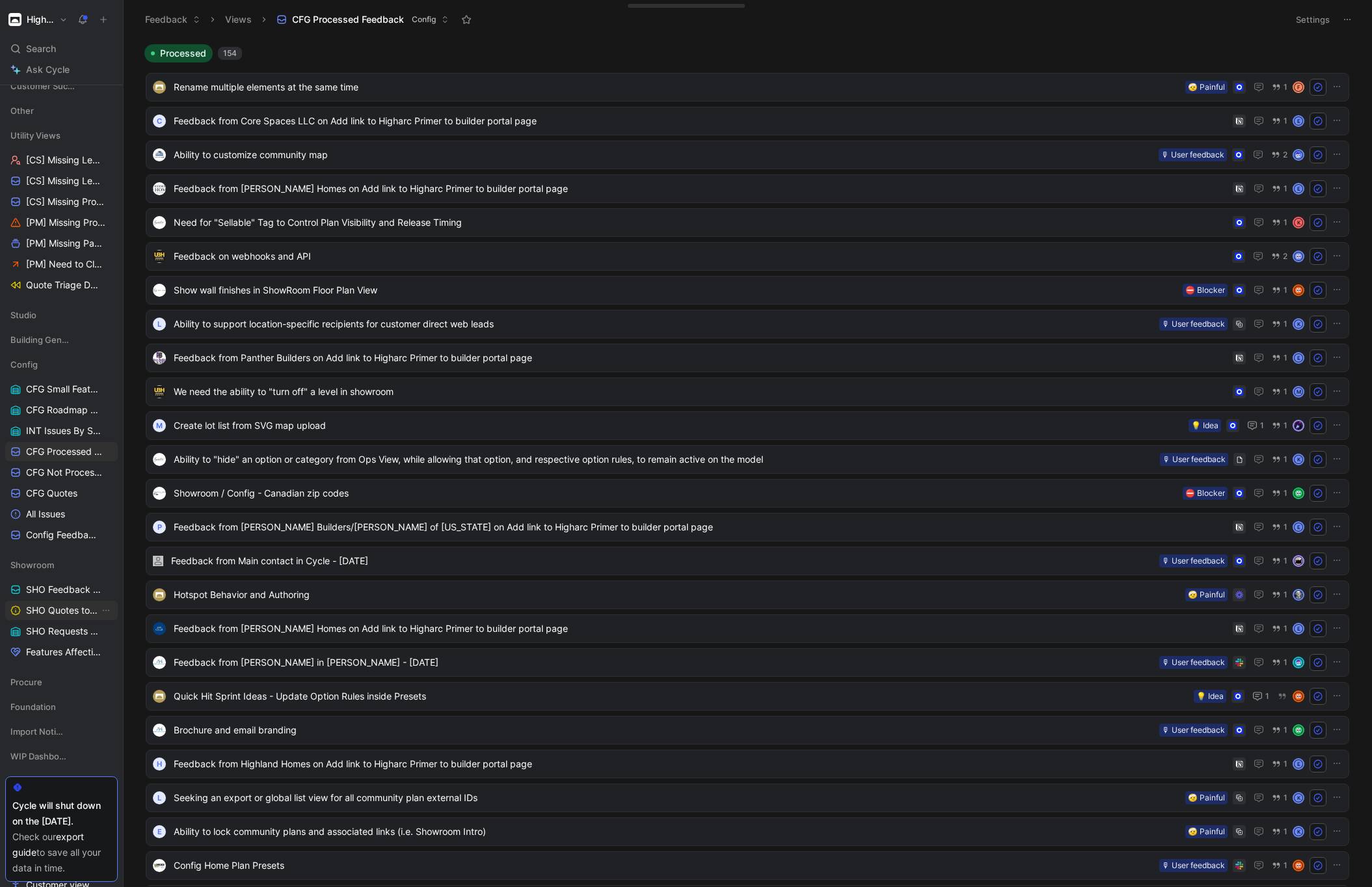
scroll to position [140, 0]
drag, startPoint x: 51, startPoint y: 584, endPoint x: 115, endPoint y: 587, distance: 64.1
click at [51, 584] on span "SHO Feedback Inbox" at bounding box center [64, 585] width 75 height 13
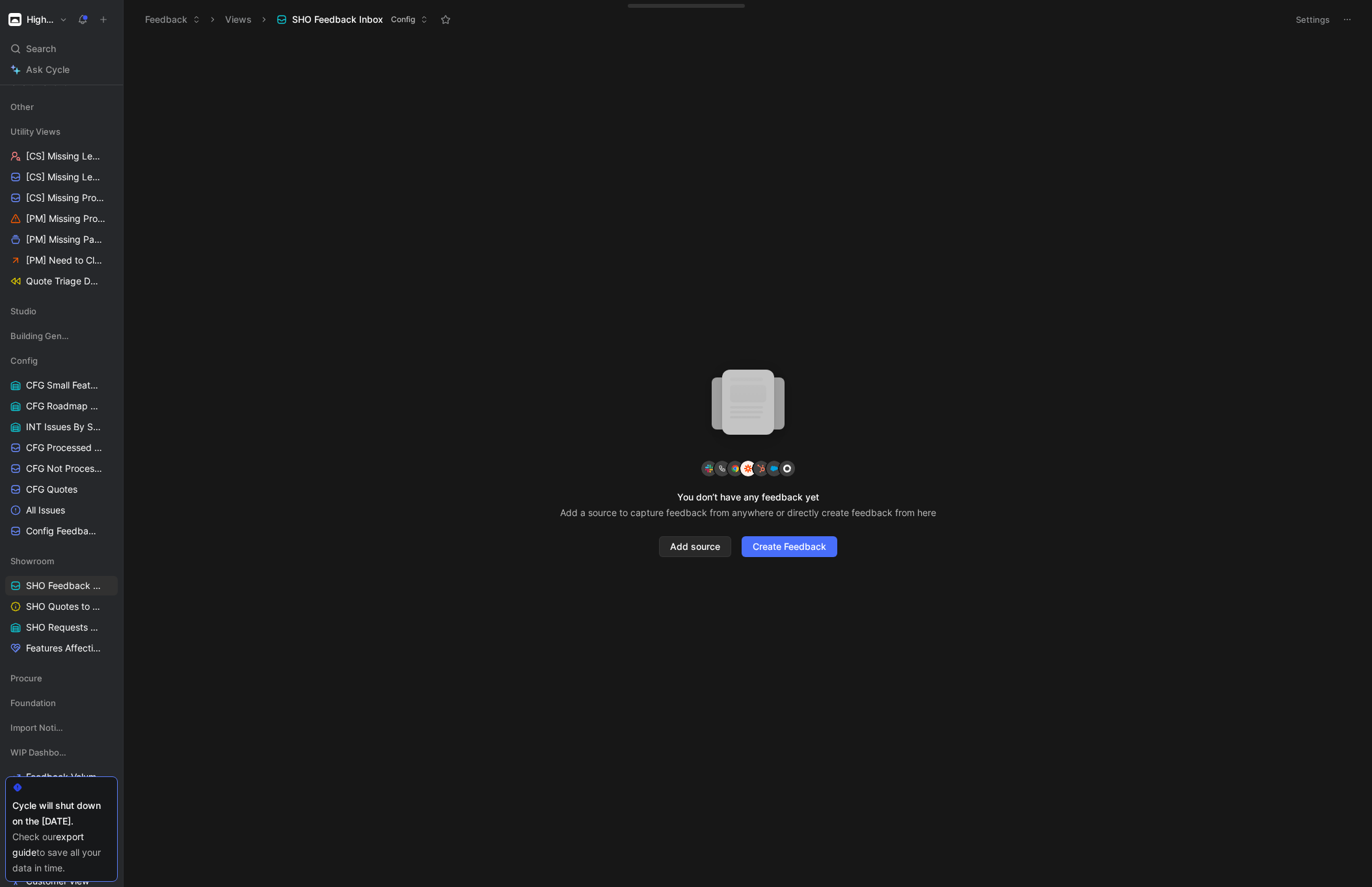
click at [349, 19] on span "SHO Feedback Inbox" at bounding box center [337, 20] width 91 height 13
click at [1320, 22] on button "Settings" at bounding box center [1313, 20] width 46 height 18
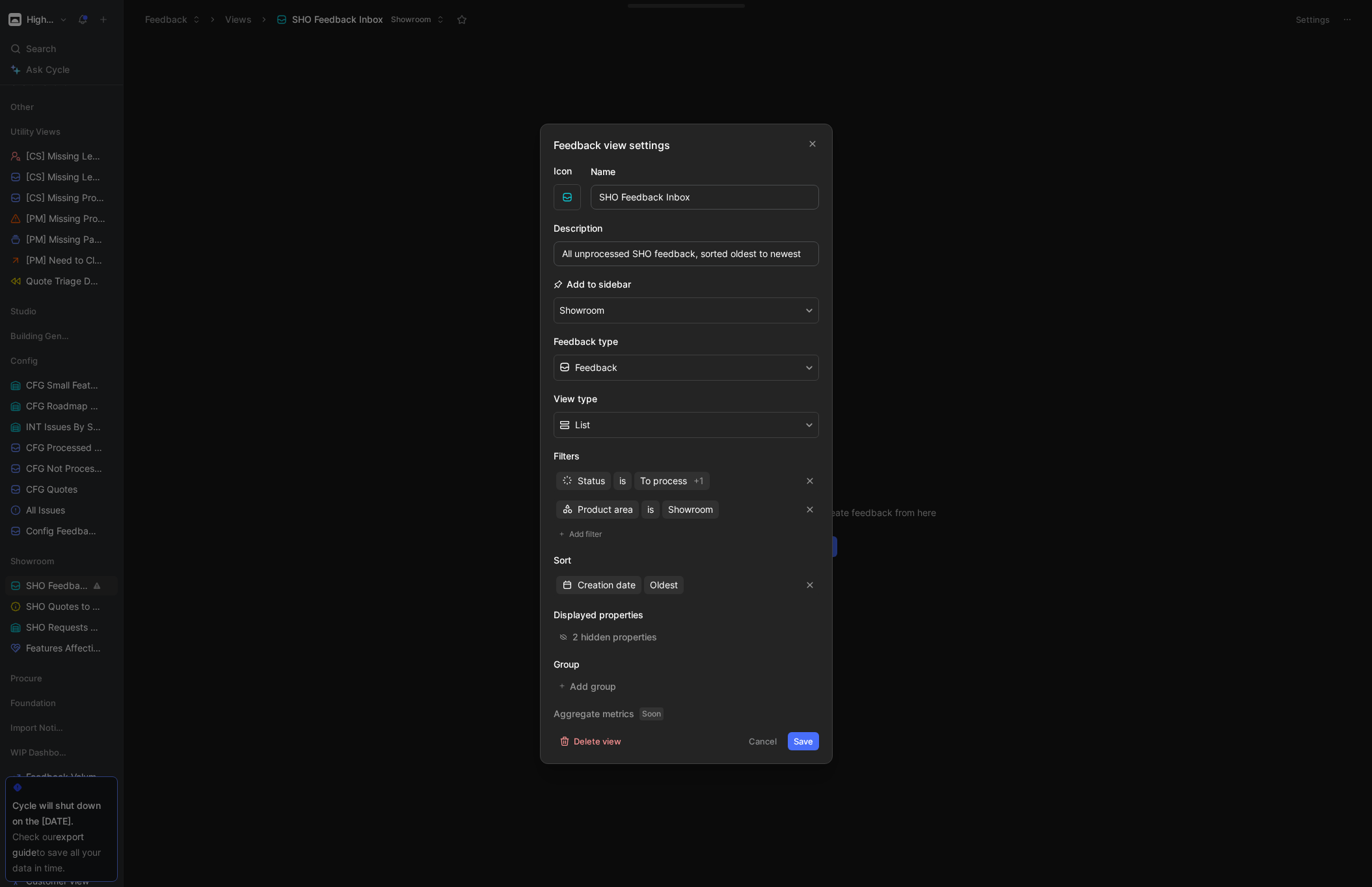
click at [810, 141] on icon "button" at bounding box center [812, 143] width 6 height 6
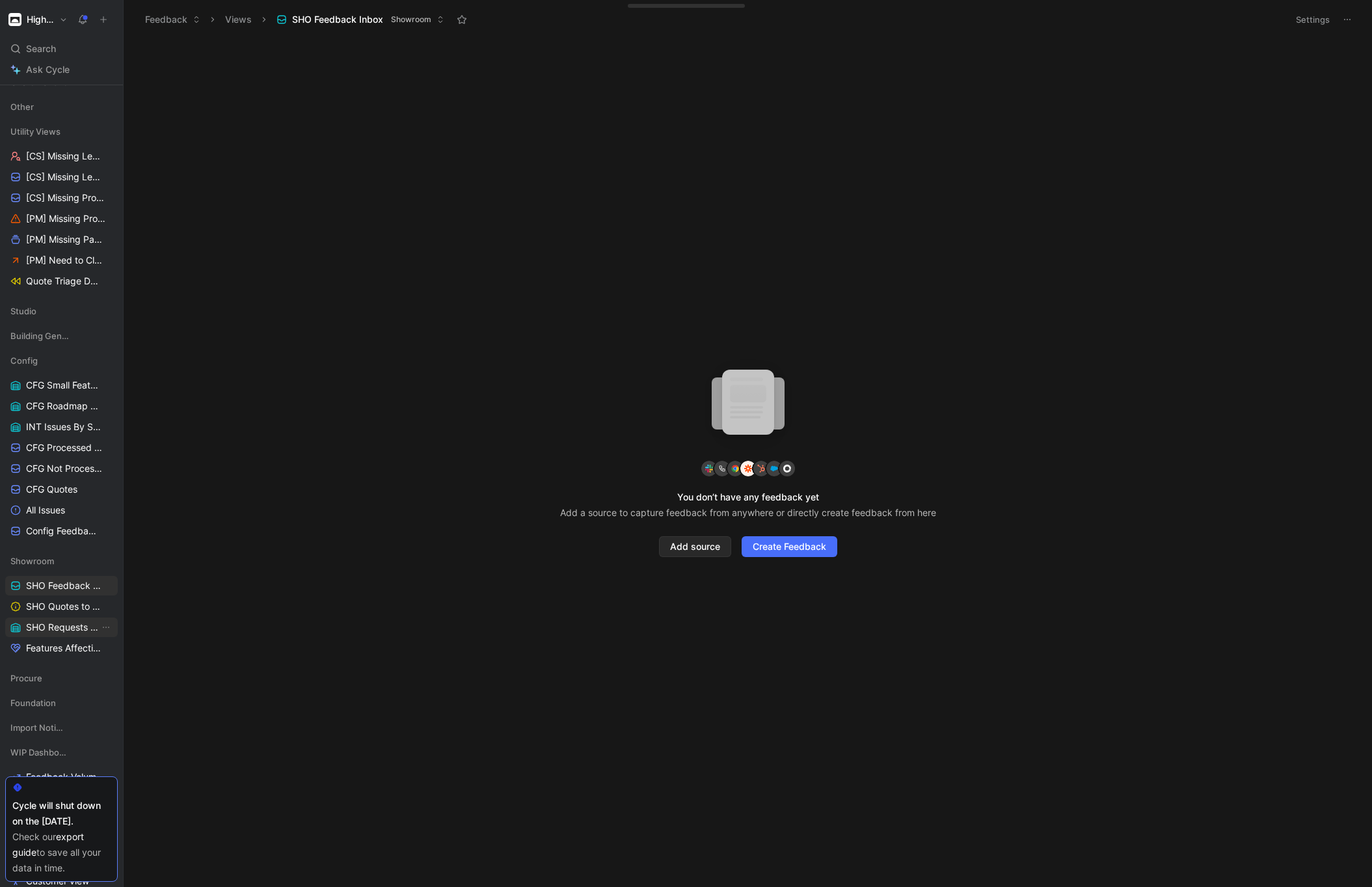
click at [75, 621] on span "SHO Requests - All" at bounding box center [63, 627] width 73 height 13
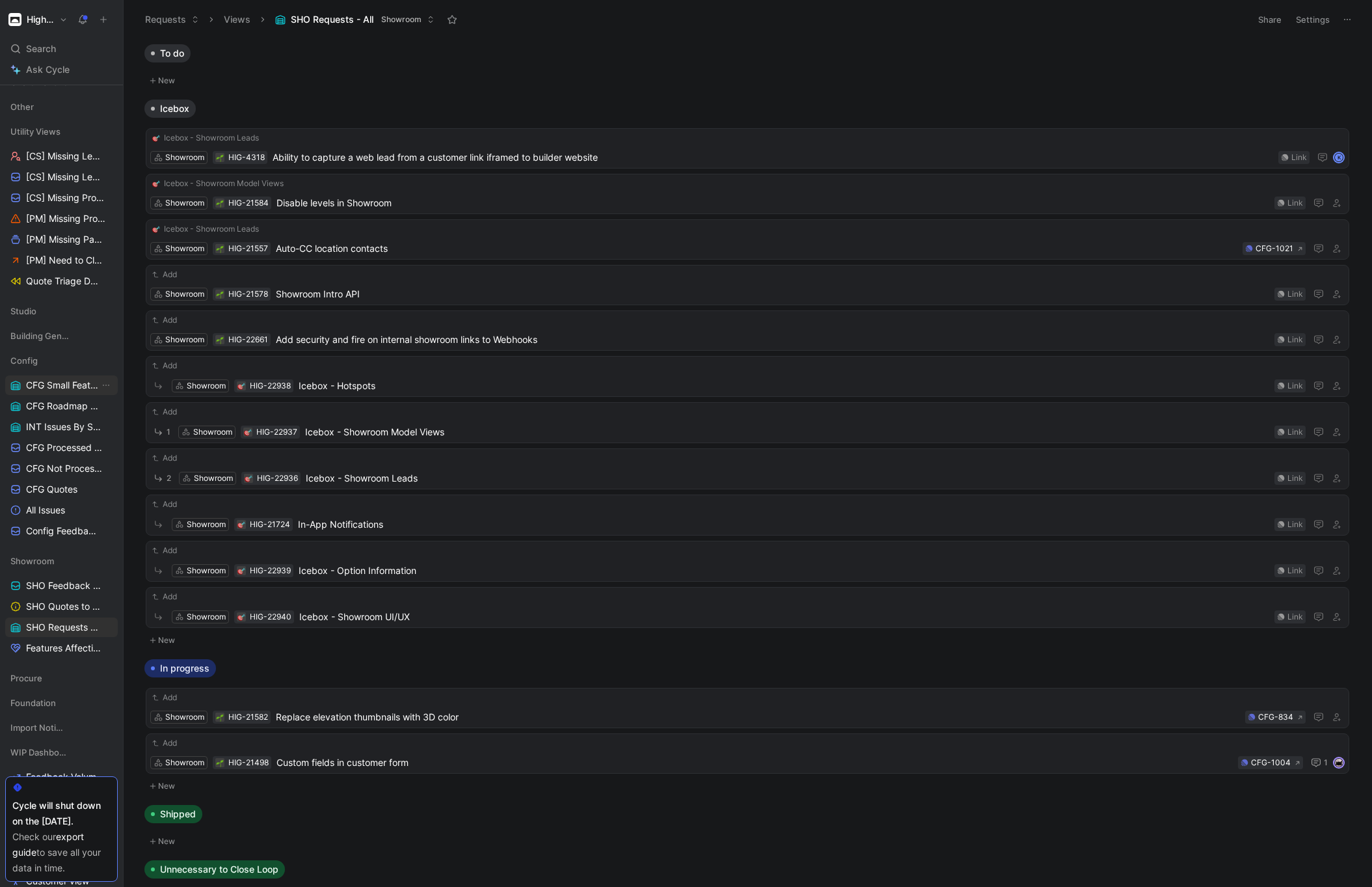
click at [61, 390] on span "CFG Small Features" at bounding box center [63, 385] width 73 height 13
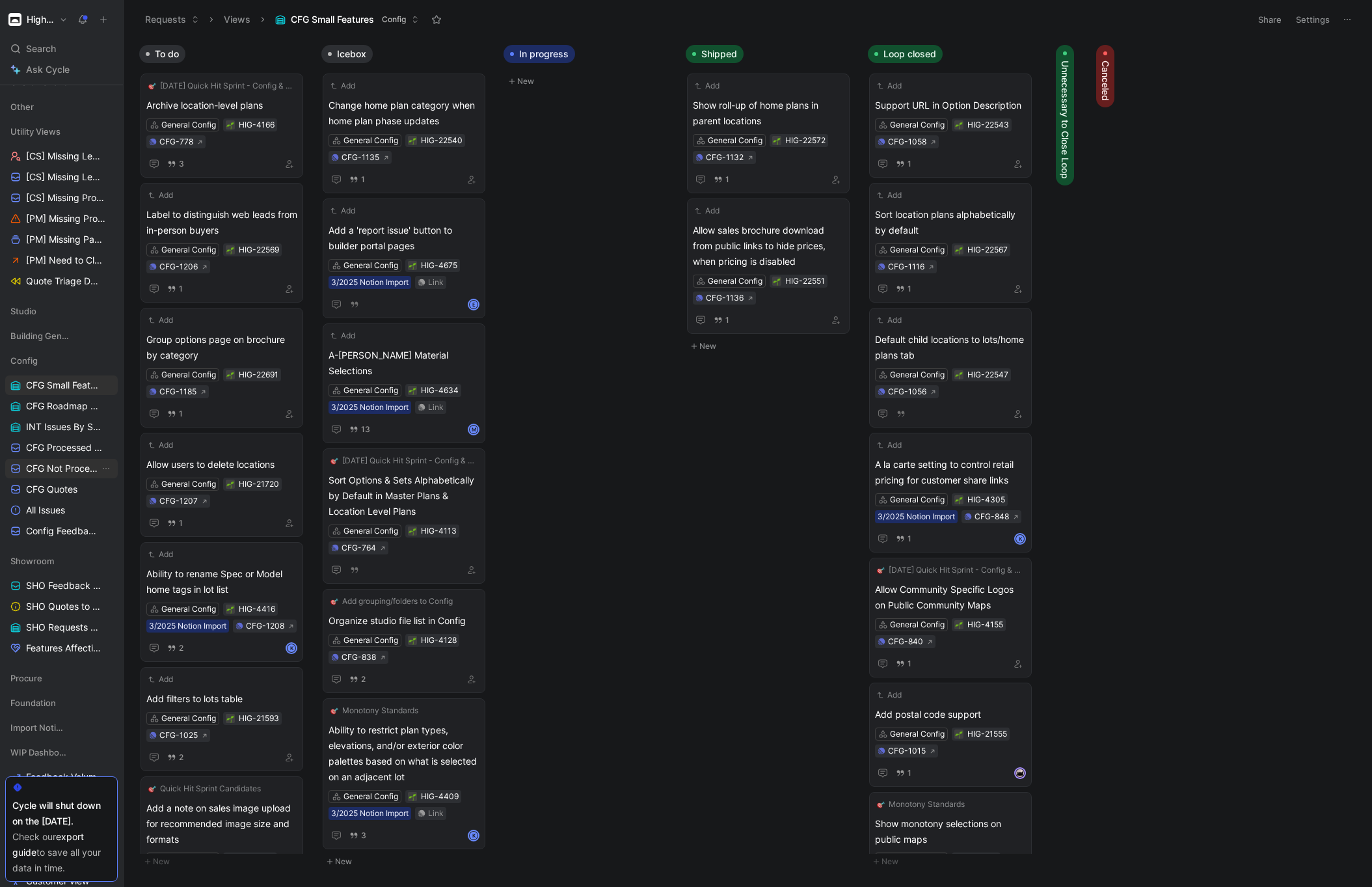
click at [49, 474] on span "CFG Not Processed Feedback" at bounding box center [63, 468] width 73 height 13
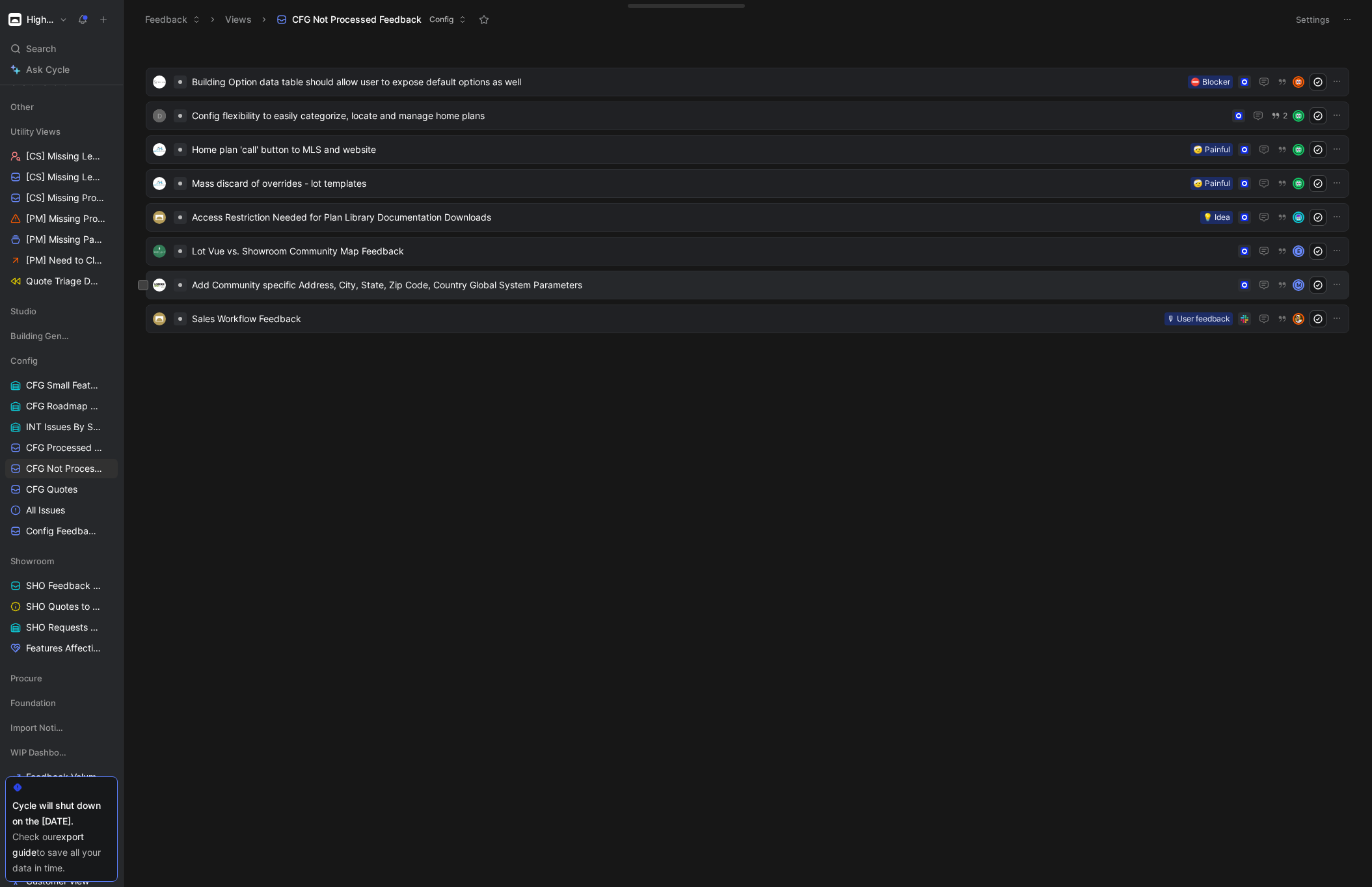
click at [370, 288] on span "Add Community specific Address, City, State, Zip Code, Country Global System Pa…" at bounding box center [712, 285] width 1041 height 15
